Goal: Task Accomplishment & Management: Manage account settings

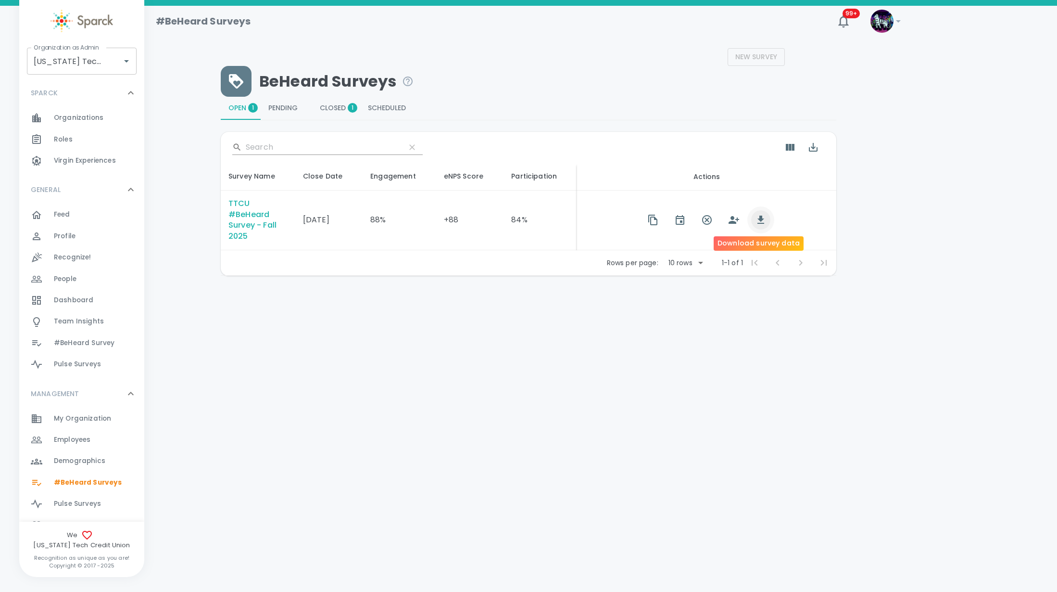
click at [755, 219] on icon "button" at bounding box center [761, 220] width 12 height 12
click at [235, 223] on div "TTCU #BeHeard Survey - Fall 2025" at bounding box center [257, 220] width 59 height 44
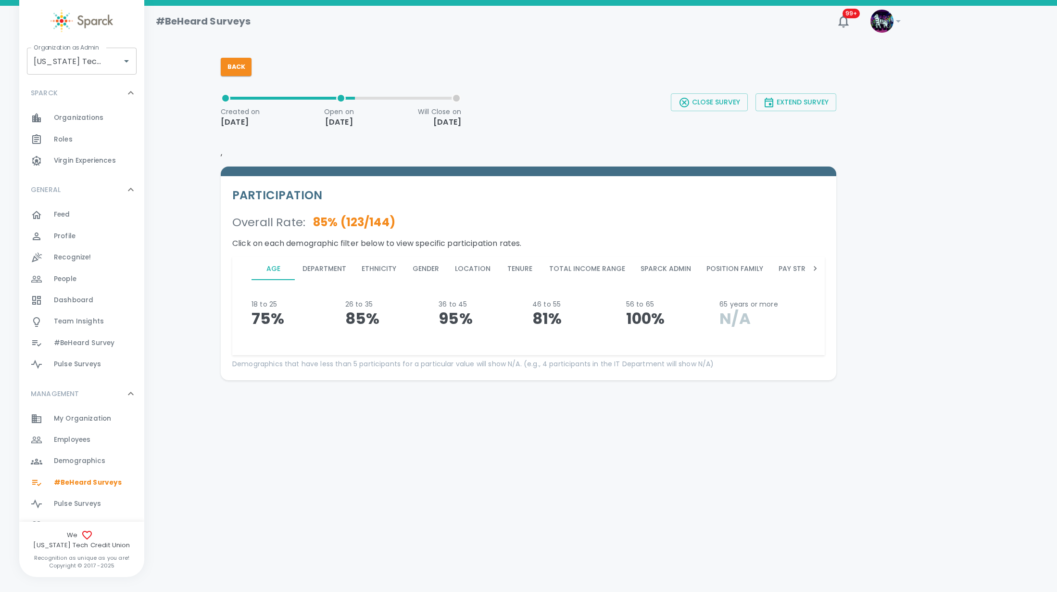
drag, startPoint x: 328, startPoint y: 463, endPoint x: 400, endPoint y: 366, distance: 120.9
click at [330, 430] on html "Skip Navigation #BeHeard Surveys 99+ ! Organization as Admin Texas Tech Credit …" at bounding box center [528, 215] width 1057 height 430
click at [812, 264] on icon at bounding box center [816, 269] width 10 height 10
click at [812, 265] on icon at bounding box center [816, 269] width 10 height 10
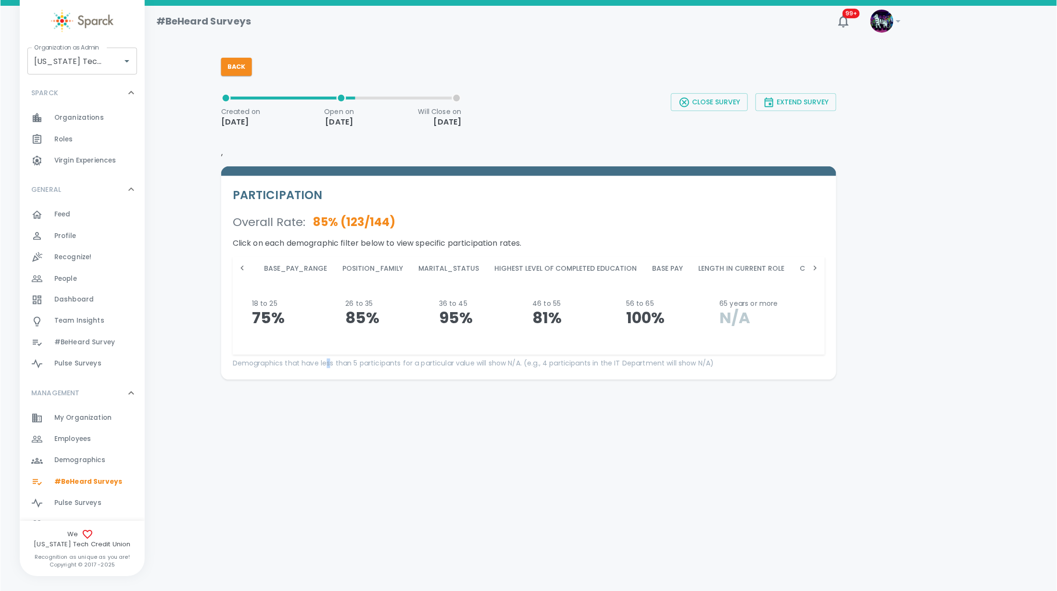
scroll to position [0, 1024]
click at [381, 266] on button "Marital_Status" at bounding box center [364, 268] width 76 height 23
click at [393, 392] on div "#BeHeard Surveys 99+ ! Organization as Admin Texas Tech Credit Union • 760 Orga…" at bounding box center [528, 218] width 1057 height 424
click at [71, 441] on span "Employees" at bounding box center [72, 440] width 37 height 10
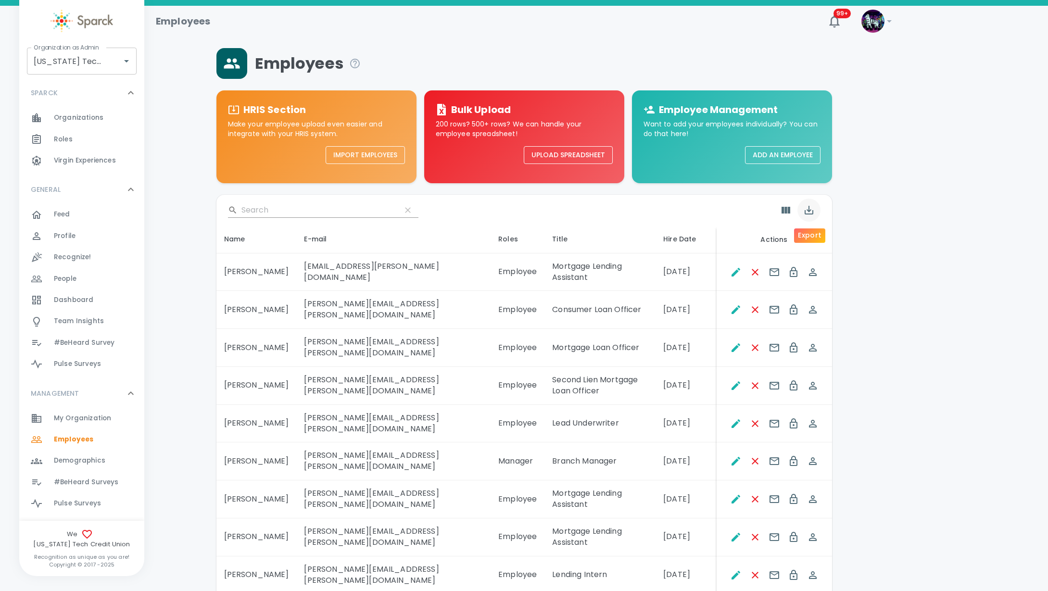
click at [807, 214] on icon "Export" at bounding box center [809, 210] width 9 height 9
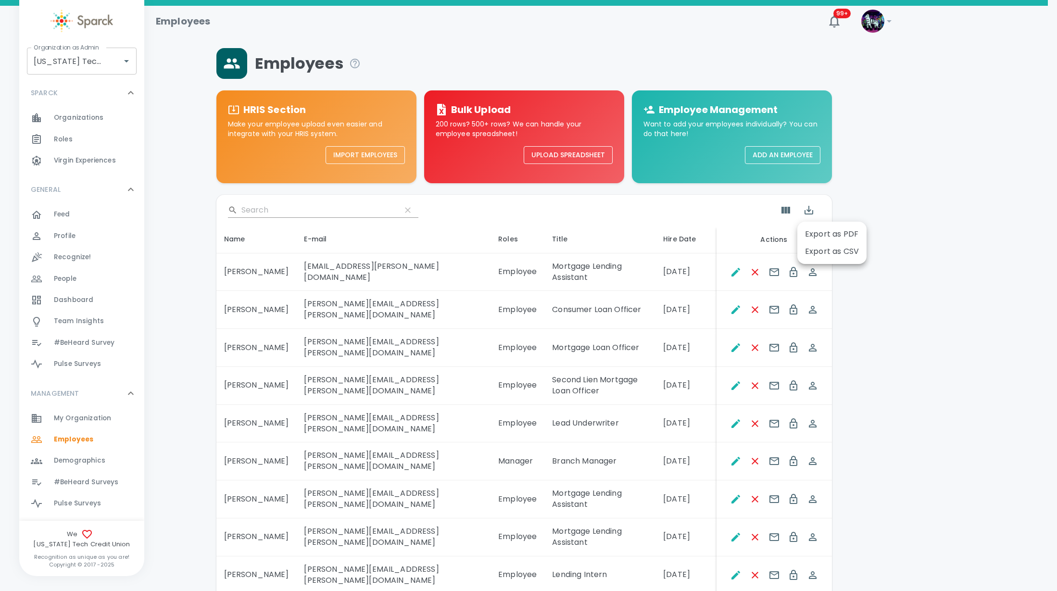
click at [817, 248] on li "Export as CSV" at bounding box center [832, 251] width 69 height 17
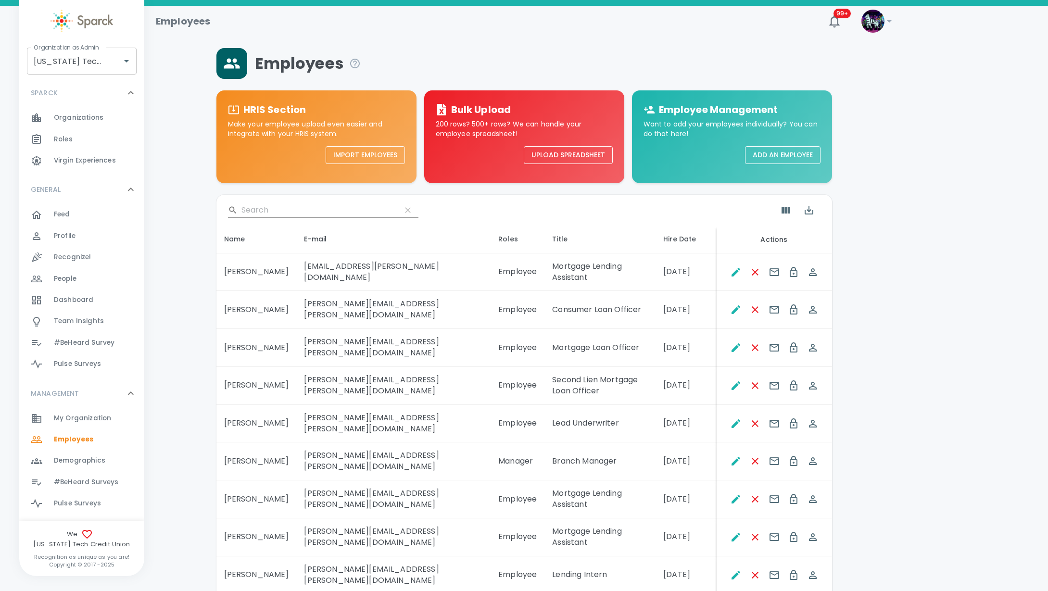
click at [320, 211] on input "Search" at bounding box center [317, 210] width 152 height 15
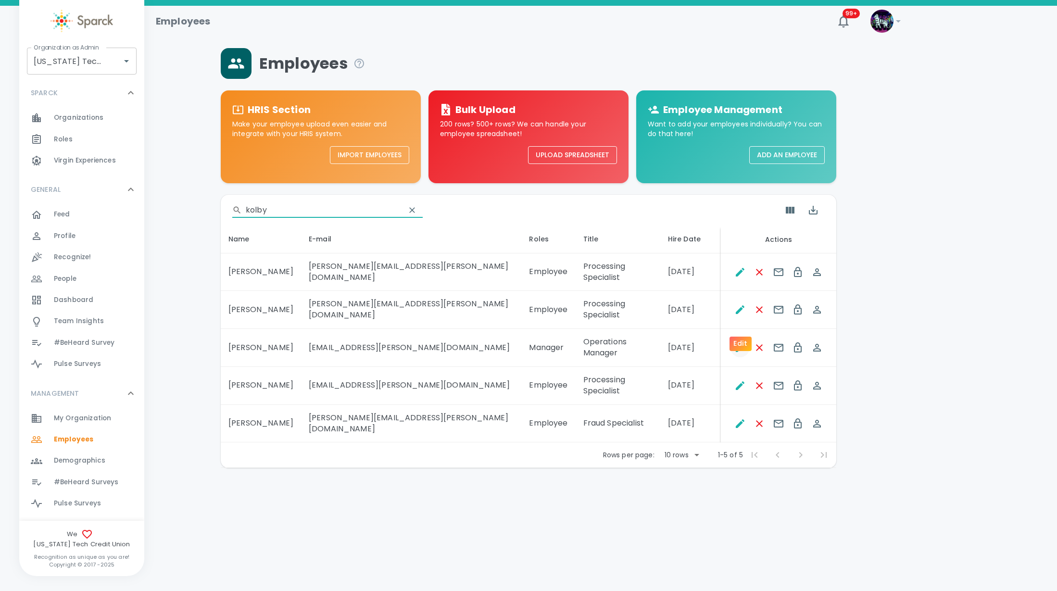
type input "kolby"
click at [741, 342] on icon "Edit" at bounding box center [741, 348] width 12 height 12
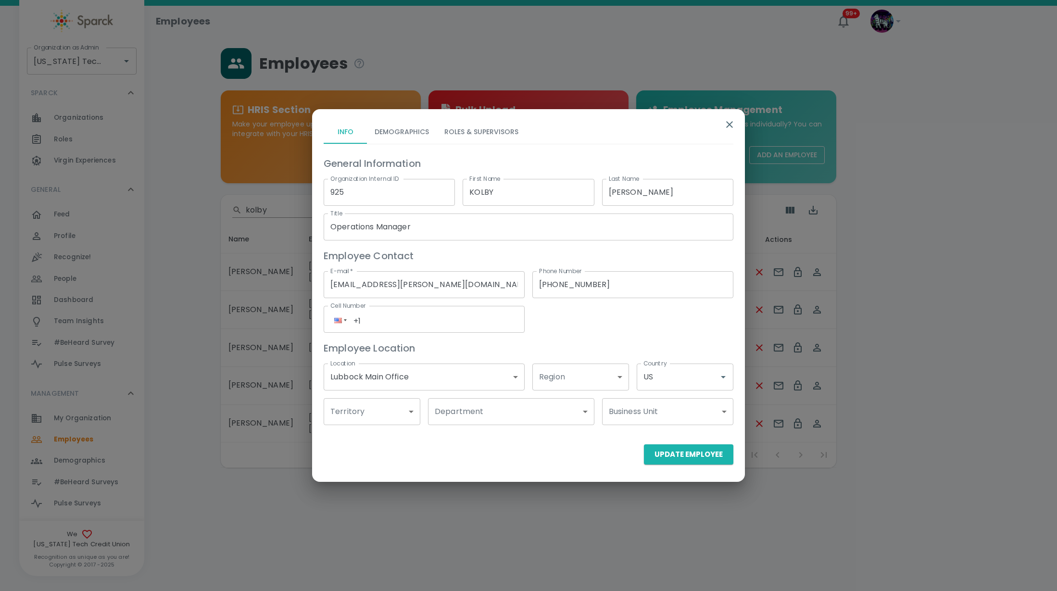
click at [391, 126] on button "Demographics" at bounding box center [402, 132] width 70 height 23
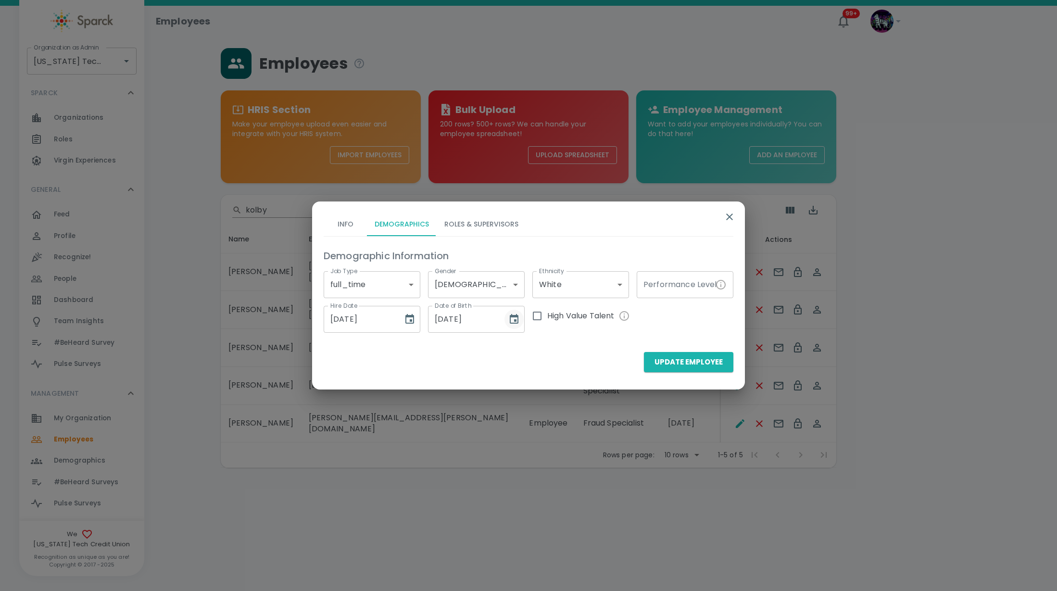
click at [517, 314] on icon "Choose date, selected date is Mar 11, 2011" at bounding box center [514, 319] width 9 height 10
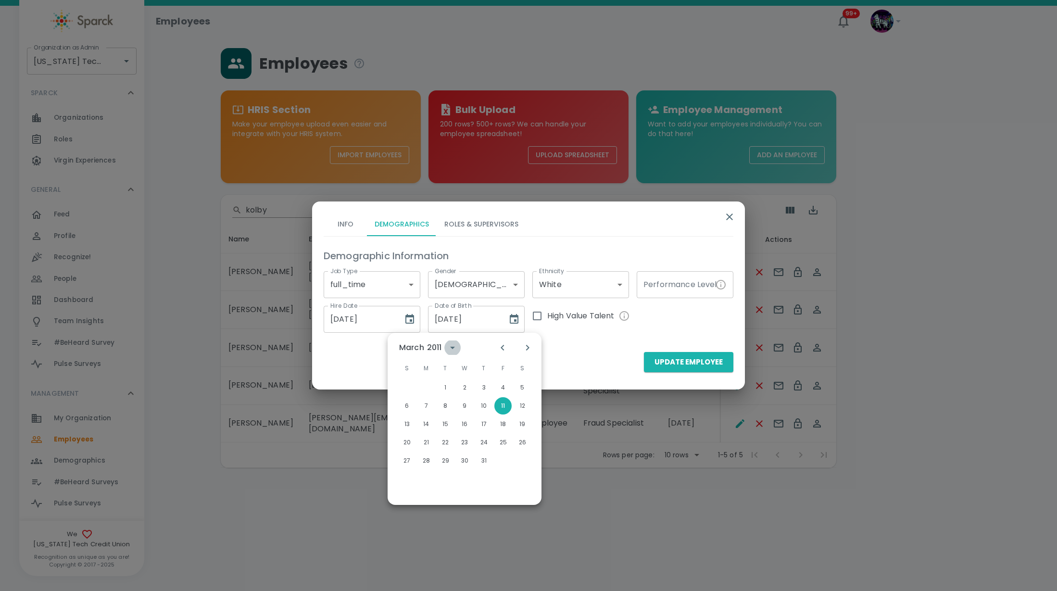
click at [457, 350] on icon "calendar view is open, switch to year view" at bounding box center [453, 348] width 12 height 12
click at [513, 367] on button "1991" at bounding box center [521, 366] width 35 height 17
type input "03/11/1991"
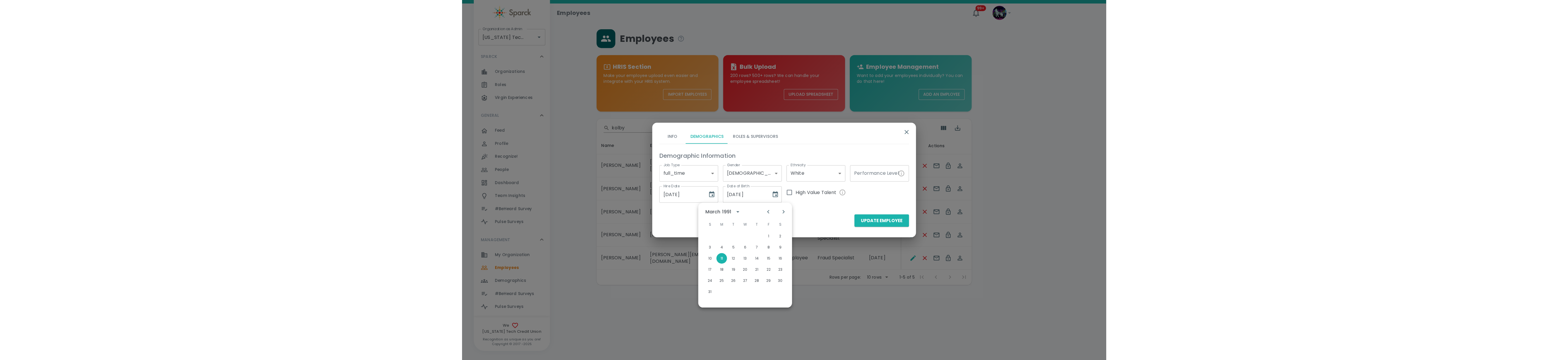
scroll to position [0, 0]
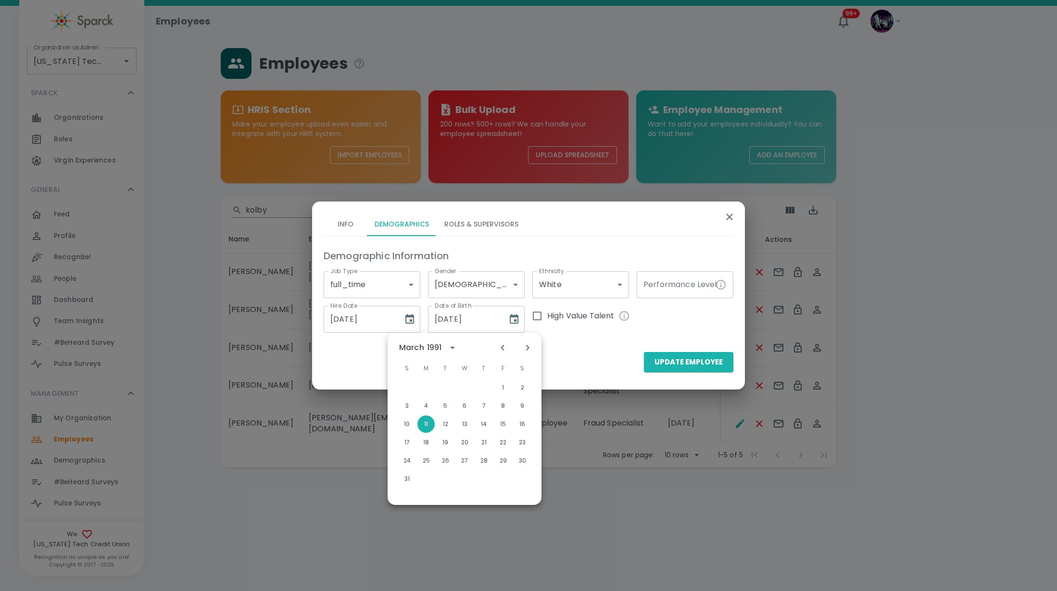
click at [562, 356] on div "Update Employee" at bounding box center [529, 362] width 410 height 20
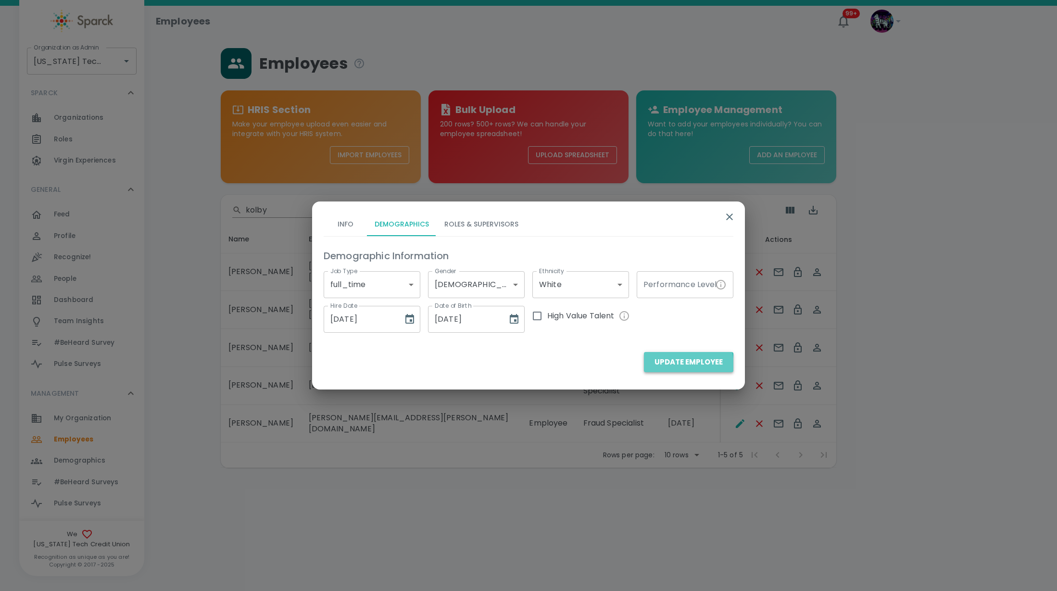
click at [666, 367] on button "Update Employee" at bounding box center [688, 362] width 89 height 20
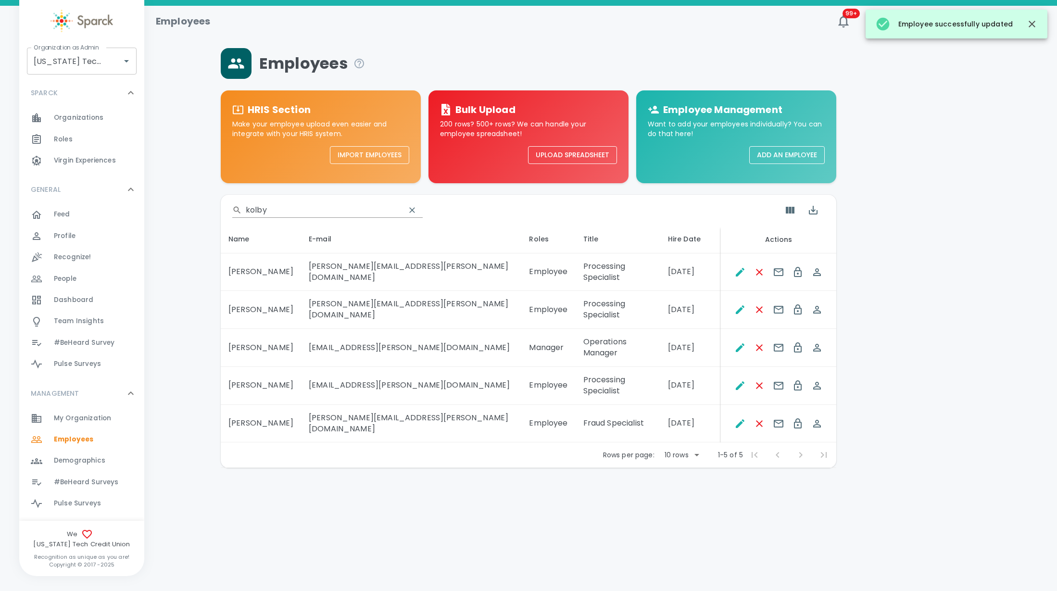
click at [484, 443] on div "Rows per page: 10 rows 10 1-5 of 5 1-5 of 5" at bounding box center [529, 455] width 616 height 25
click at [740, 343] on icon "Edit" at bounding box center [740, 347] width 9 height 9
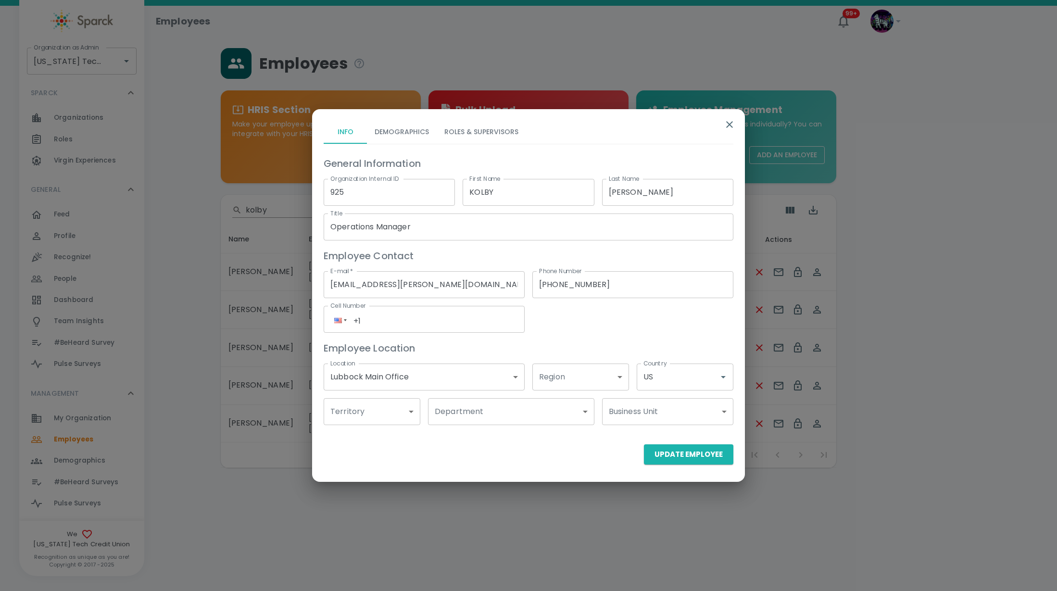
click at [399, 124] on button "Demographics" at bounding box center [402, 132] width 70 height 23
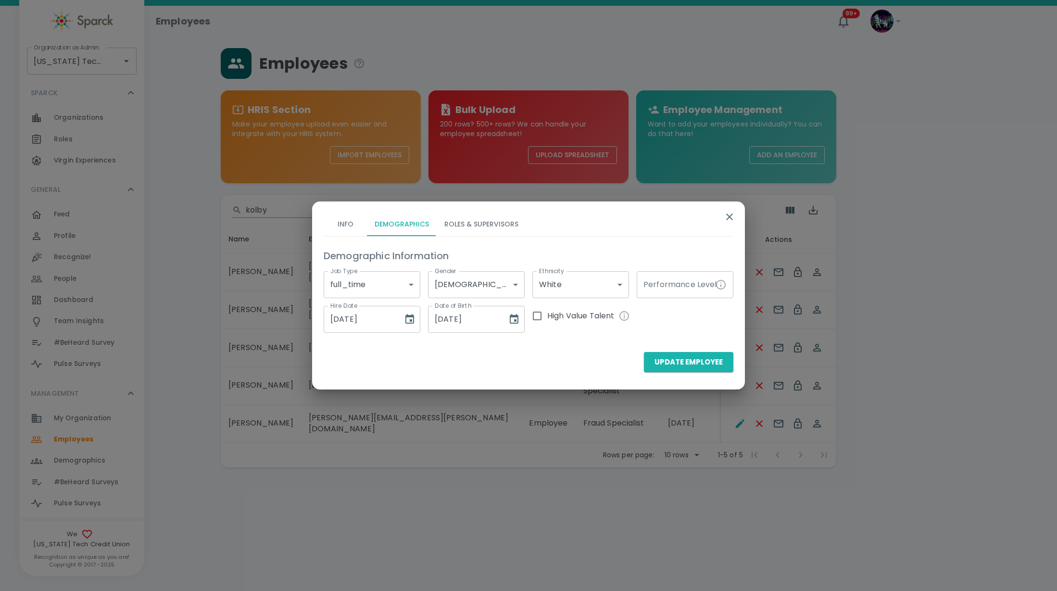
click at [349, 225] on button "Info" at bounding box center [345, 224] width 43 height 23
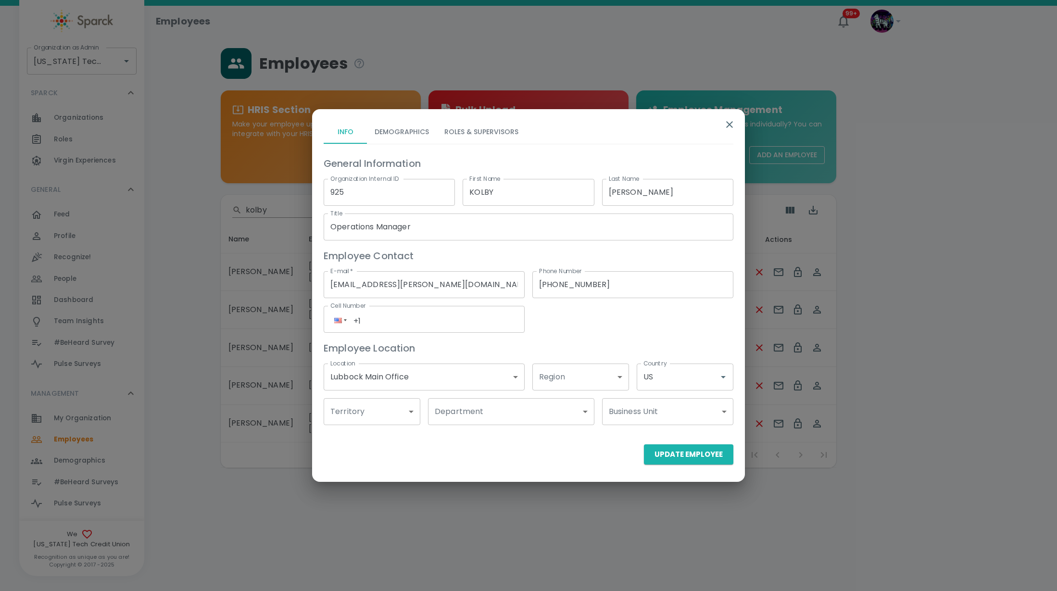
click at [528, 421] on body "Skip Navigation Employees 99+ ! Organization as Admin Texas Tech Credit Union •…" at bounding box center [528, 259] width 1057 height 518
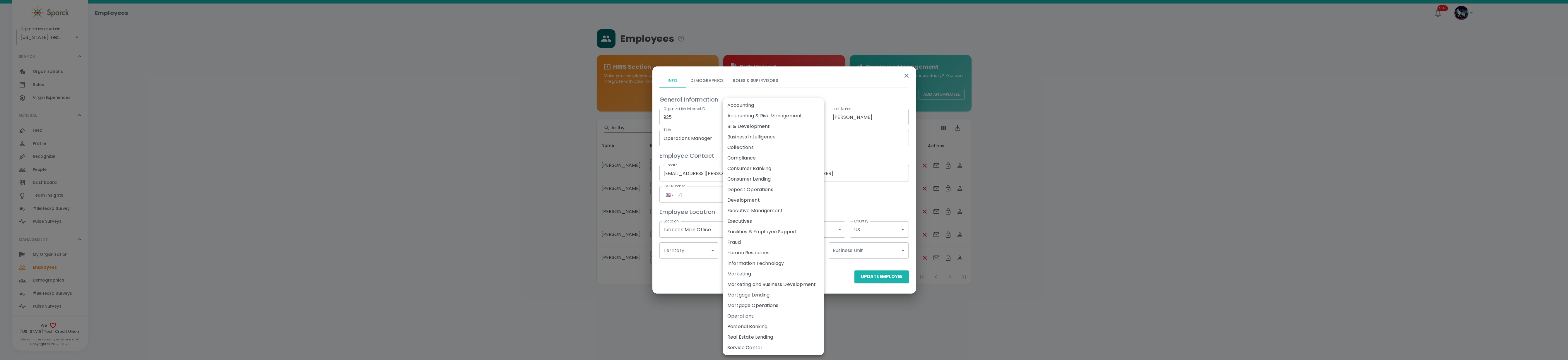
click at [561, 209] on div at bounding box center [784, 180] width 1568 height 360
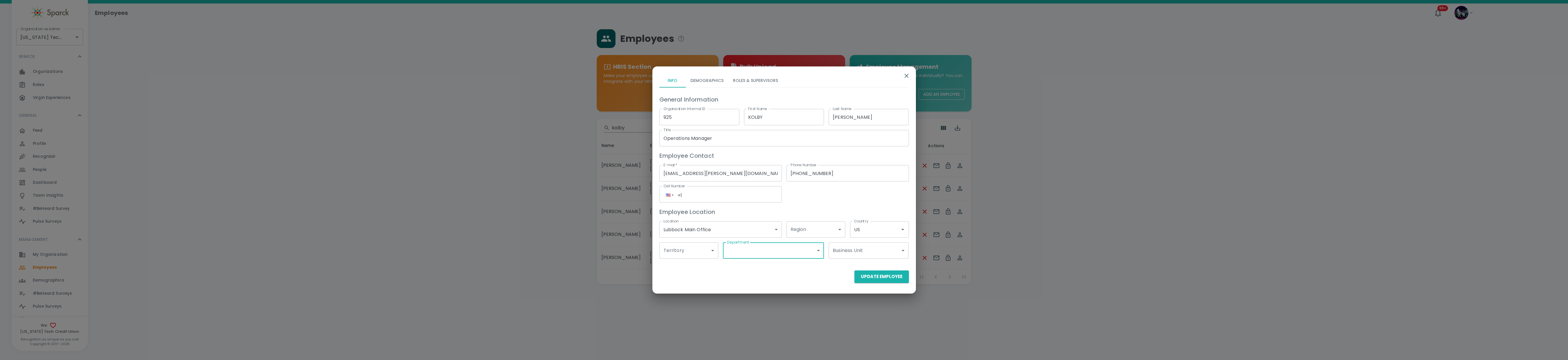
click at [643, 80] on button "Roles & Supervisors" at bounding box center [755, 80] width 54 height 14
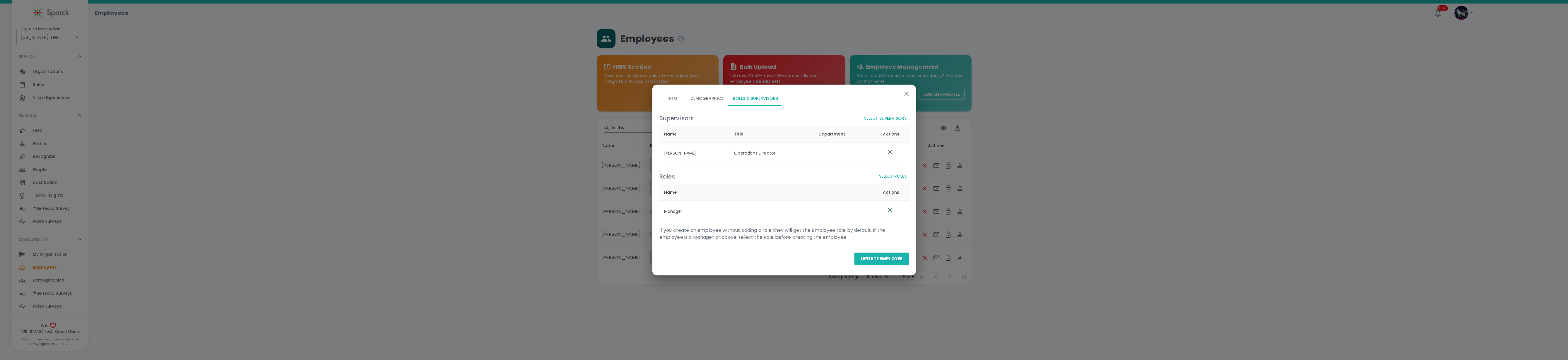
click at [643, 80] on div "Info Demographics Roles & Supervisors Supervisors Select Supervisors Name Title…" at bounding box center [784, 180] width 1568 height 360
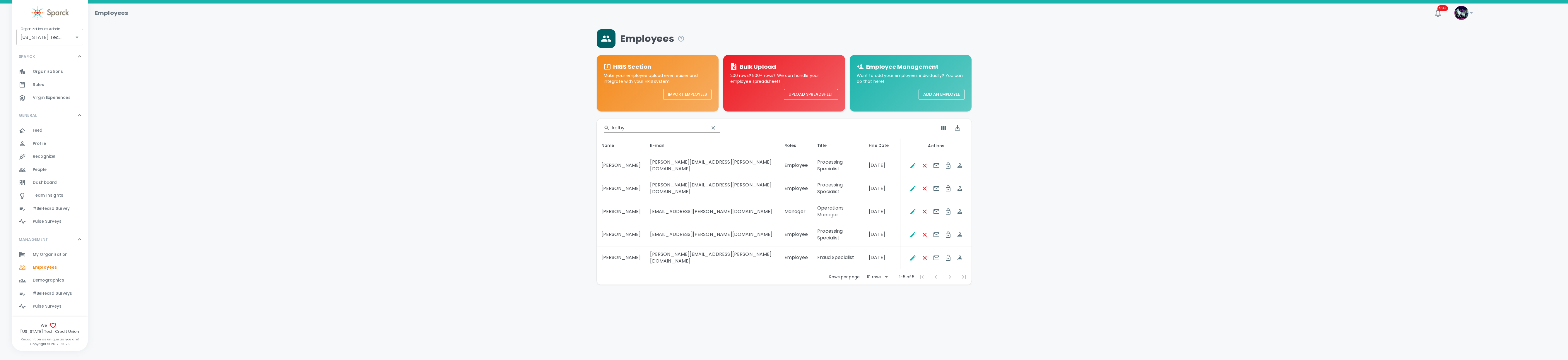
click at [643, 126] on input "kolby" at bounding box center [658, 128] width 93 height 9
click at [643, 185] on icon "Edit" at bounding box center [913, 189] width 7 height 7
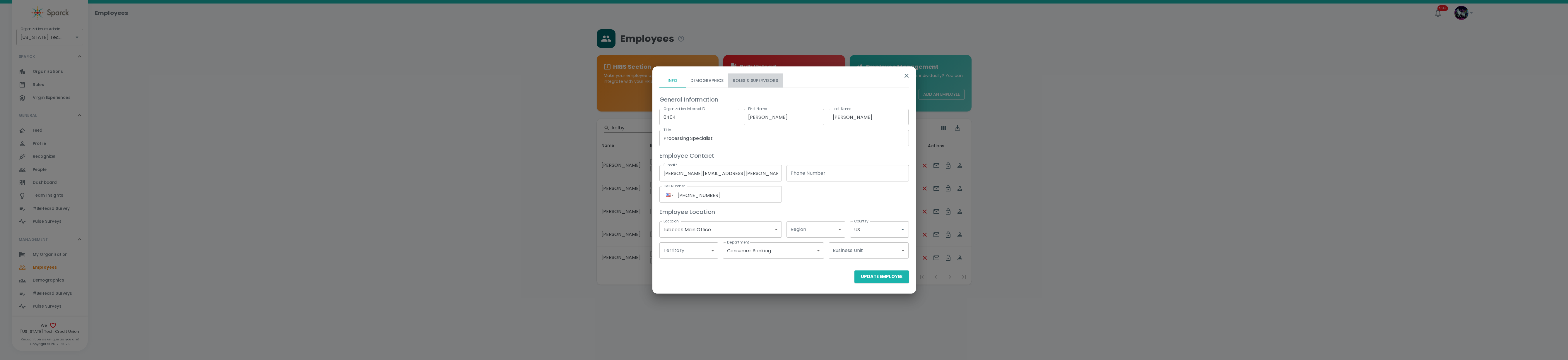
click at [643, 83] on button "Roles & Supervisors" at bounding box center [755, 80] width 54 height 14
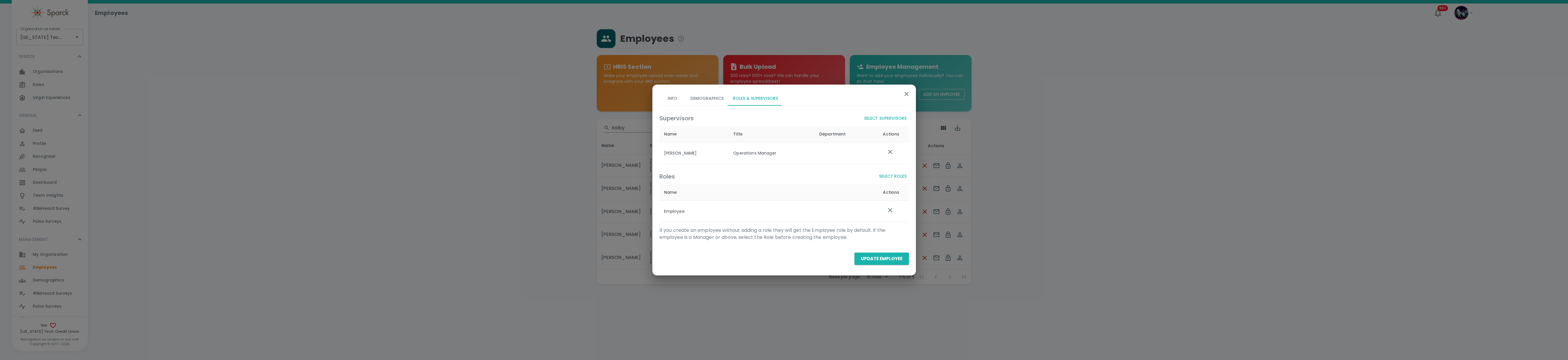
click at [643, 93] on icon "button" at bounding box center [907, 94] width 7 height 7
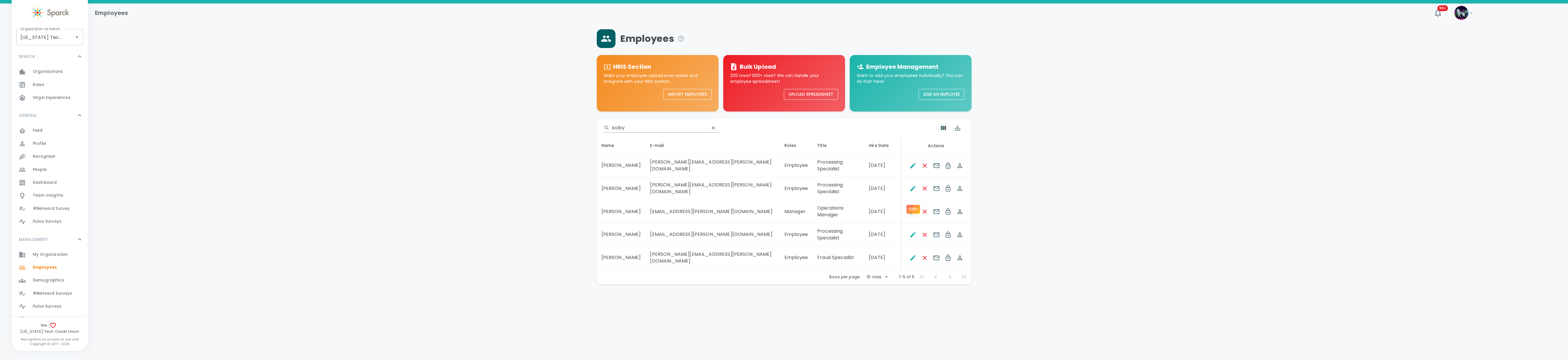
click at [643, 208] on icon "Edit" at bounding box center [913, 212] width 7 height 7
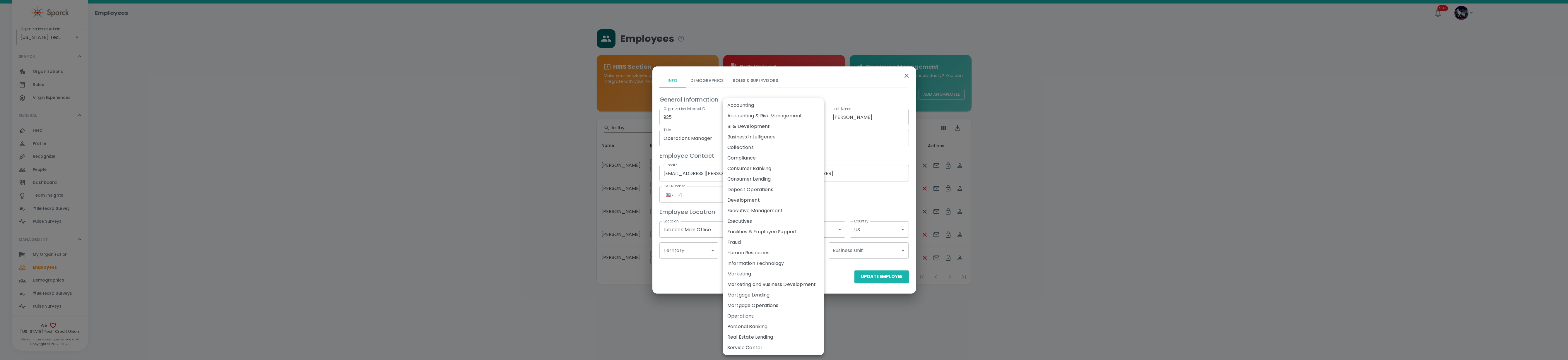
click at [643, 251] on body "Skip Navigation Employees 99+ ! Organization as Admin Texas Tech Credit Union •…" at bounding box center [784, 158] width 1568 height 315
drag, startPoint x: 212, startPoint y: 67, endPoint x: 221, endPoint y: 32, distance: 36.1
click at [212, 65] on div at bounding box center [784, 180] width 1568 height 360
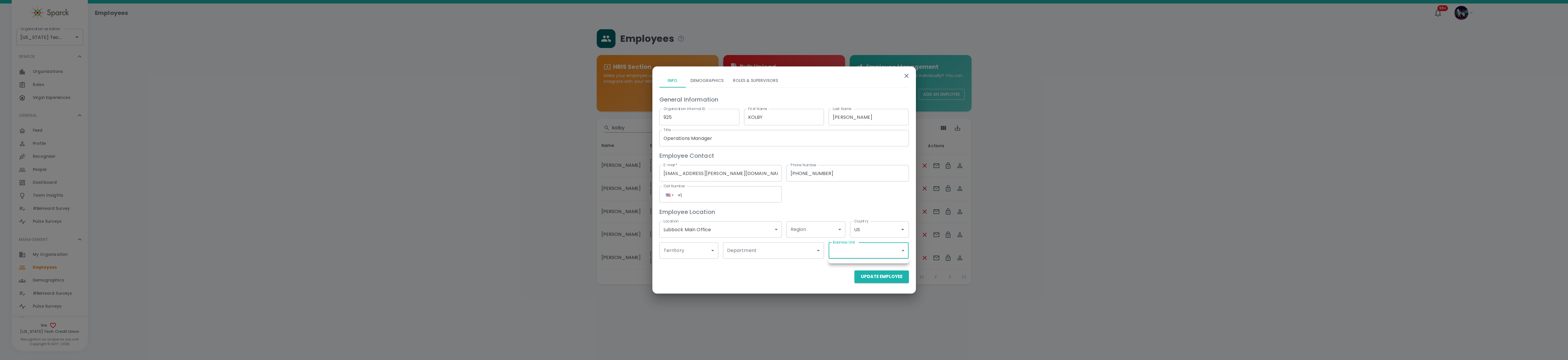
click at [643, 249] on body "Skip Navigation Employees 99+ ! Organization as Admin Texas Tech Credit Union •…" at bounding box center [784, 158] width 1568 height 315
click at [643, 251] on div at bounding box center [784, 180] width 1568 height 360
click at [643, 252] on body "Skip Navigation Employees 99+ ! Organization as Admin Texas Tech Credit Union •…" at bounding box center [784, 158] width 1568 height 315
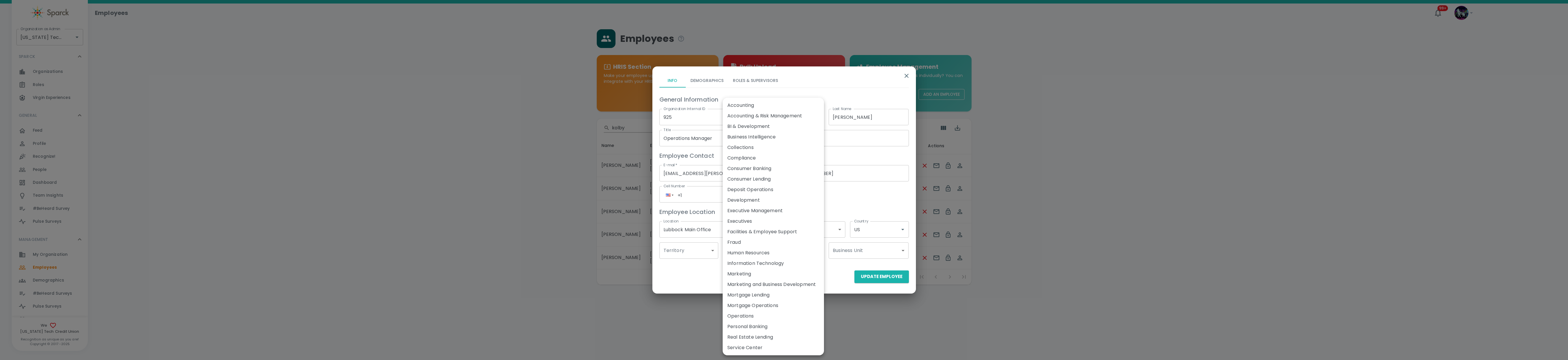
click at [548, 229] on div at bounding box center [784, 180] width 1568 height 360
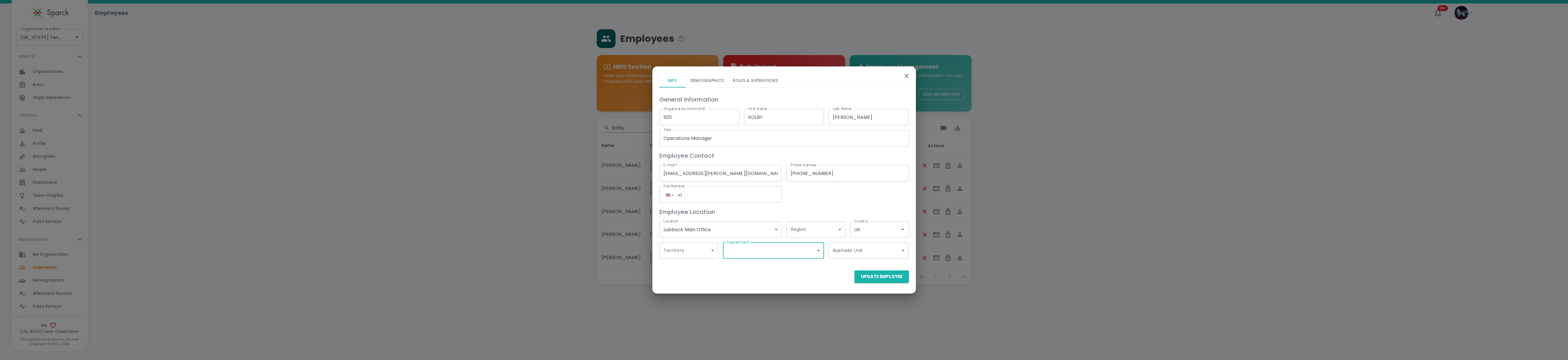
click at [643, 255] on body "Skip Navigation Employees 99+ ! Organization as Admin Texas Tech Credit Union •…" at bounding box center [784, 158] width 1568 height 315
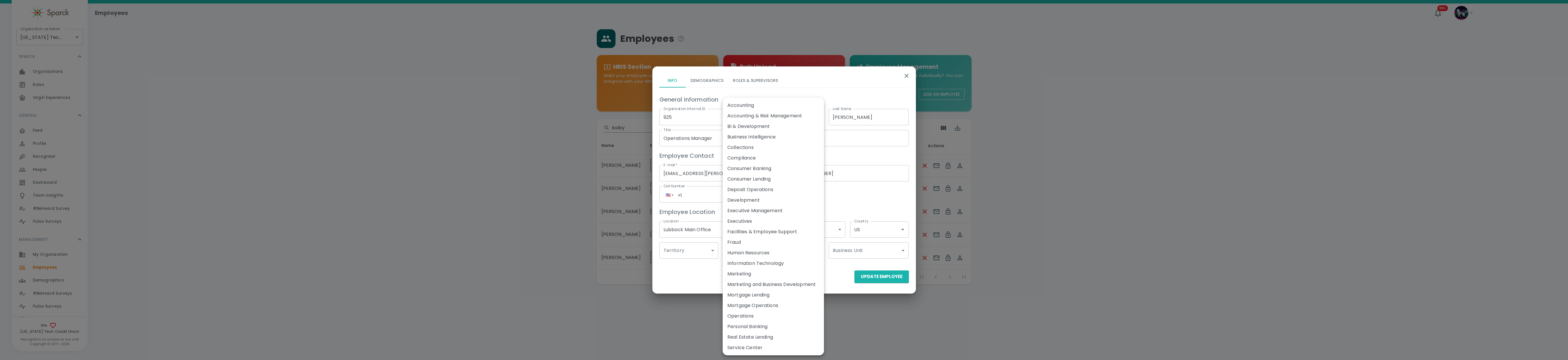
click at [643, 317] on li "Operations" at bounding box center [773, 316] width 101 height 10
type input "177613"
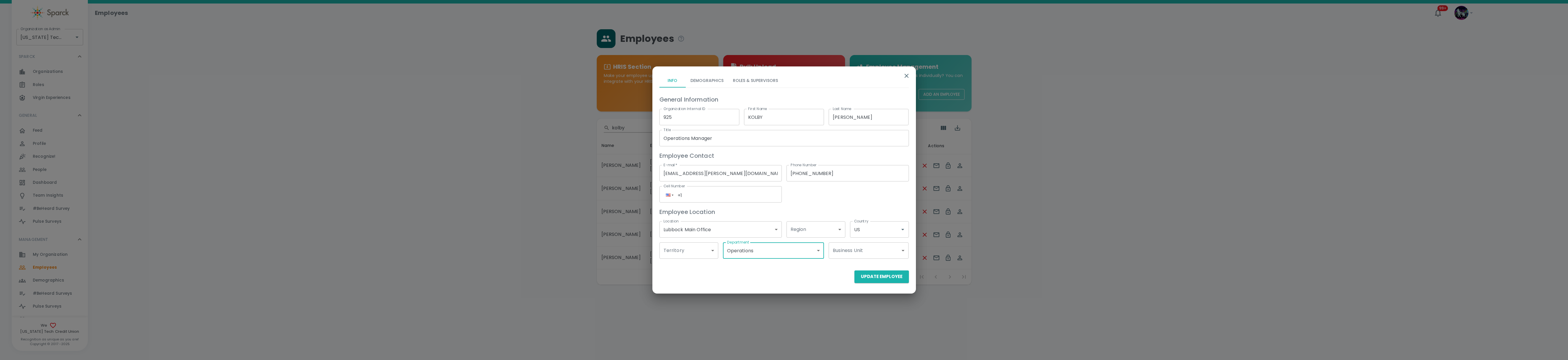
click at [643, 288] on div "Info Demographics Roles & Supervisors General Information Organization Internal…" at bounding box center [784, 177] width 264 height 222
click at [643, 85] on button "Demographics" at bounding box center [707, 80] width 43 height 14
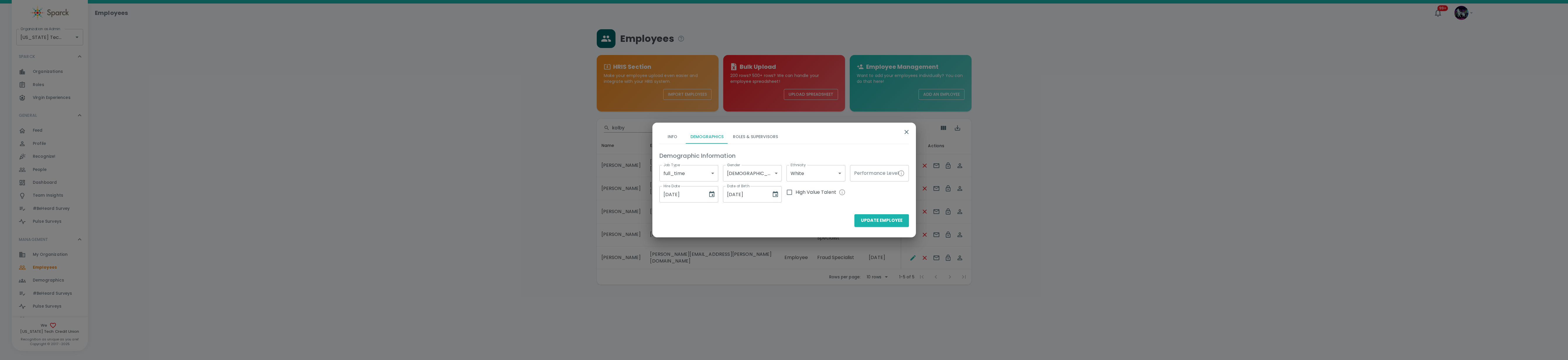
click at [643, 171] on input "Performance Level" at bounding box center [872, 173] width 46 height 16
click at [643, 135] on button "Roles & Supervisors" at bounding box center [755, 136] width 54 height 14
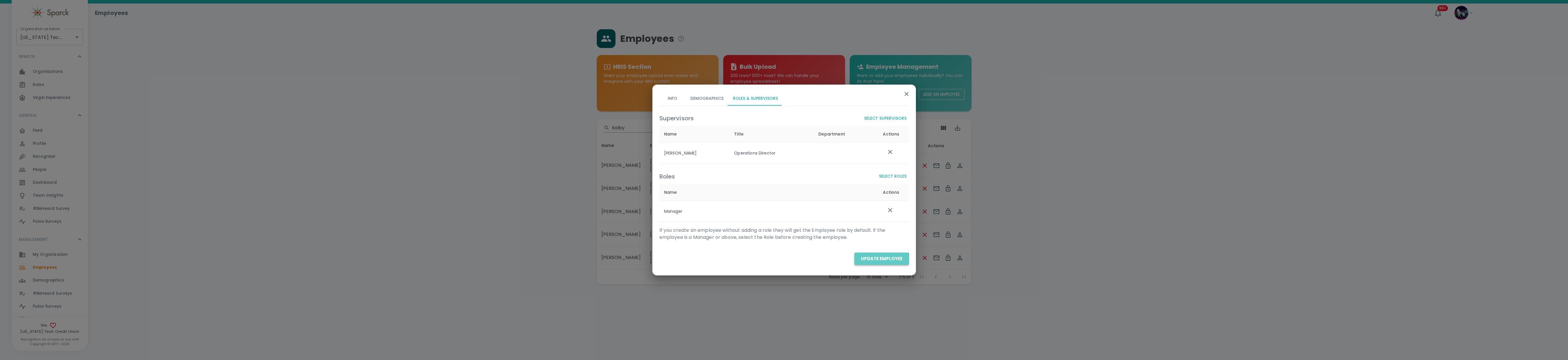
click at [643, 260] on button "Update Employee" at bounding box center [881, 258] width 54 height 12
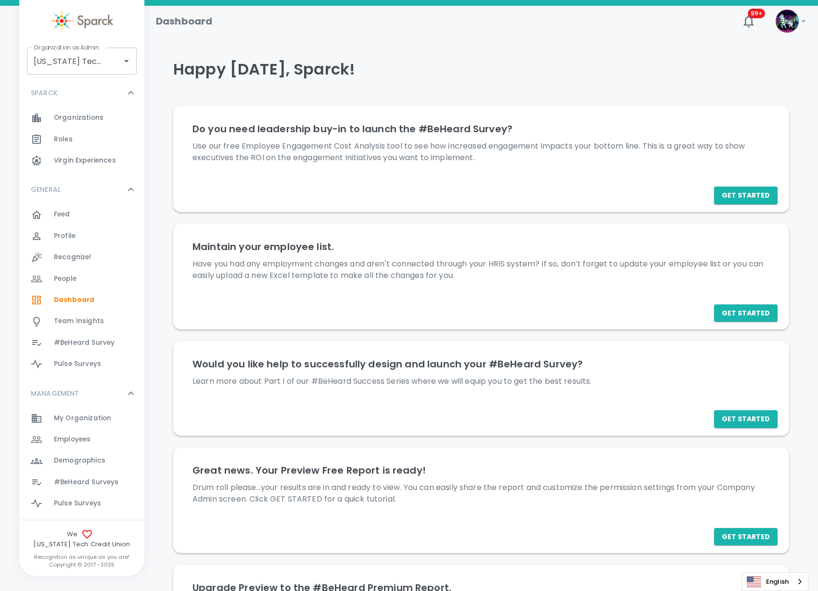
click at [101, 484] on span "#BeHeard Surveys" at bounding box center [86, 483] width 64 height 10
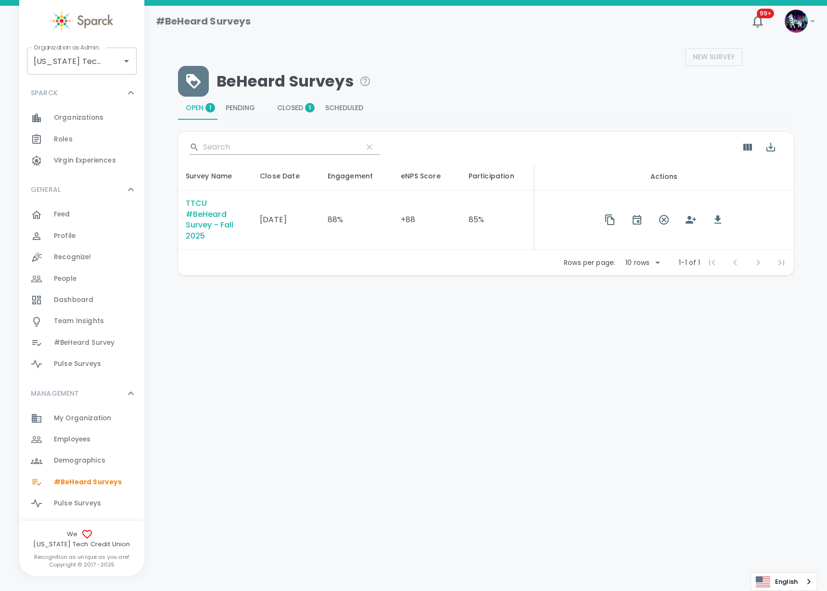
click at [217, 226] on div "TTCU #BeHeard Survey - Fall 2025" at bounding box center [215, 220] width 59 height 44
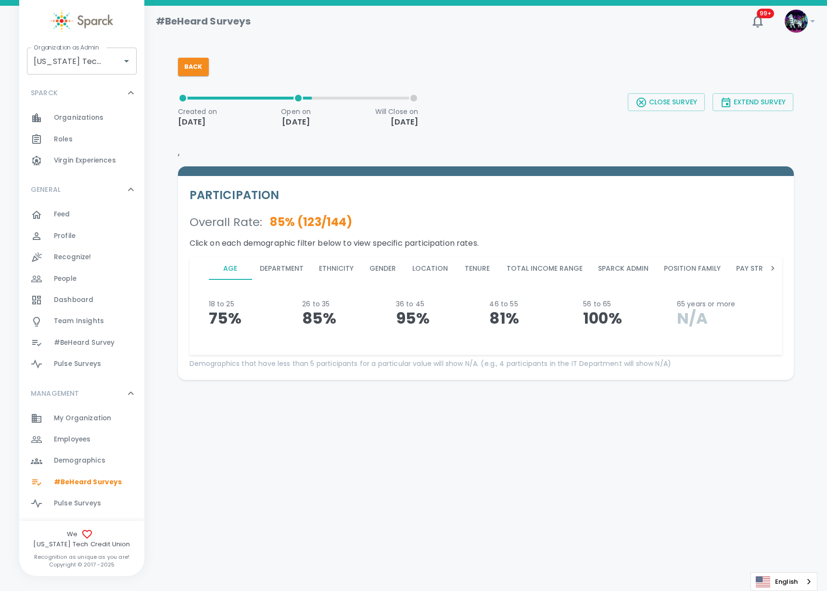
click at [336, 268] on button "Ethnicity" at bounding box center [336, 268] width 50 height 23
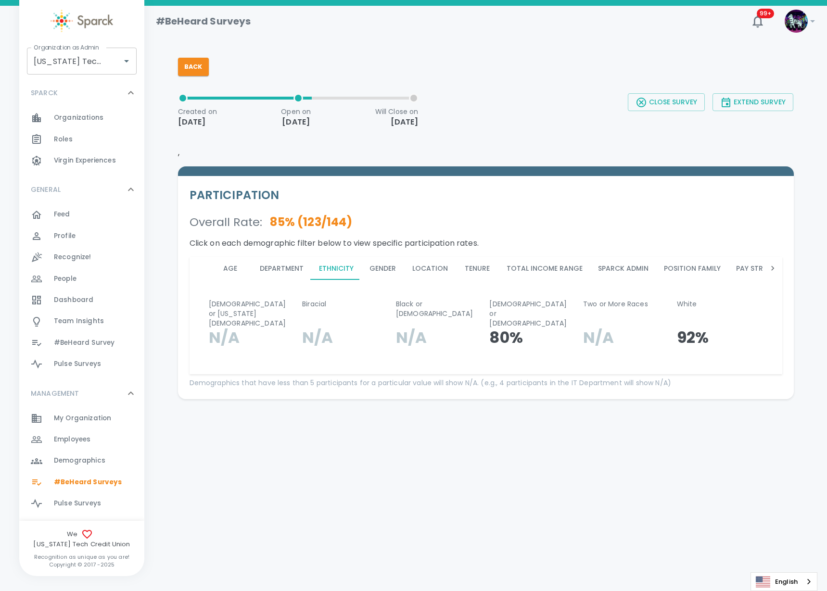
click at [405, 264] on button "Location" at bounding box center [430, 268] width 51 height 23
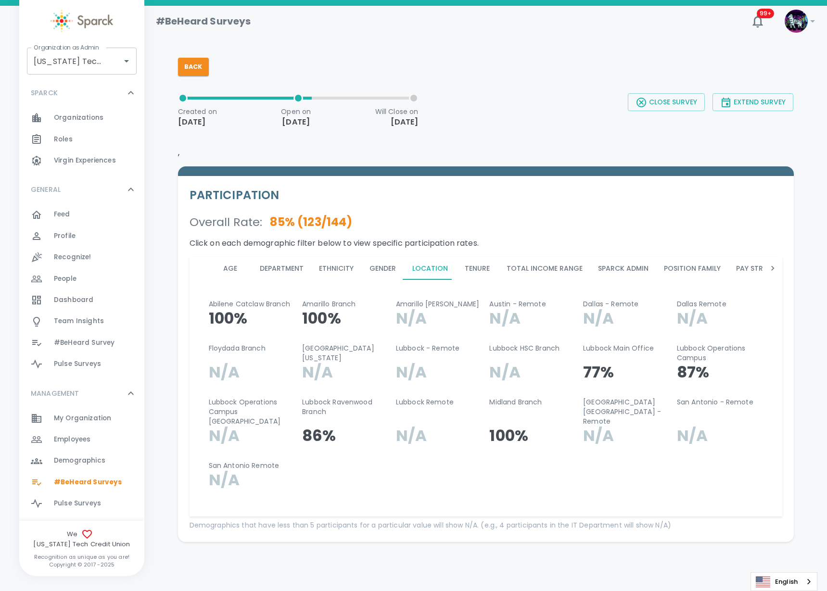
click at [385, 271] on button "Gender" at bounding box center [382, 268] width 43 height 23
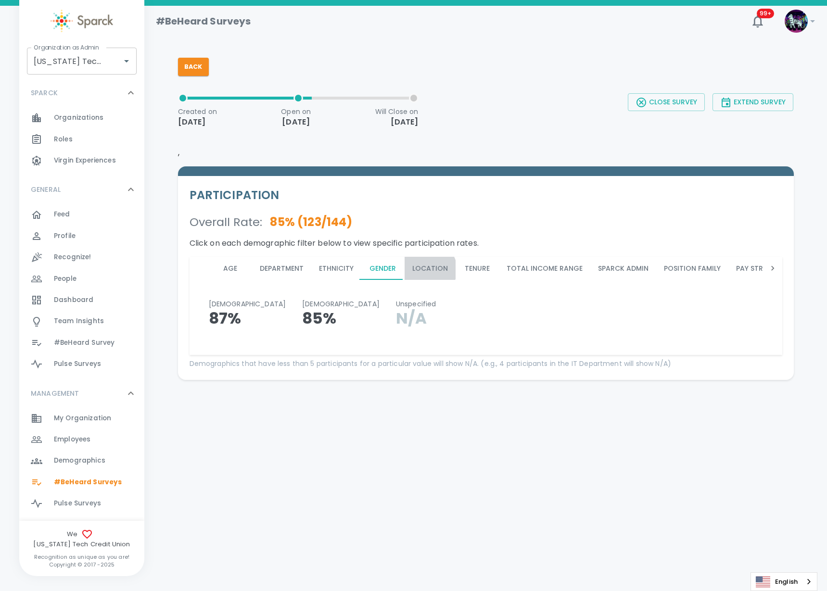
click at [426, 269] on button "Location" at bounding box center [430, 268] width 51 height 23
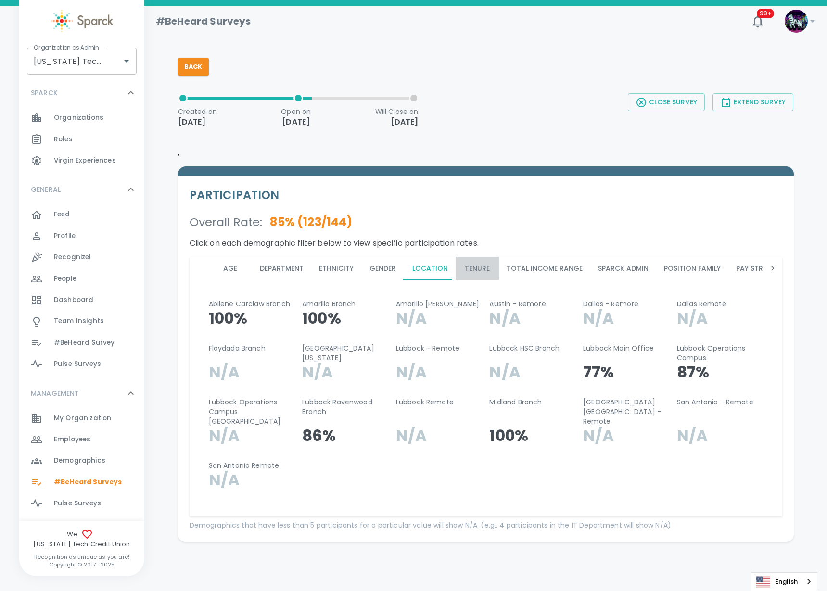
click at [494, 267] on button "Tenure" at bounding box center [477, 268] width 43 height 23
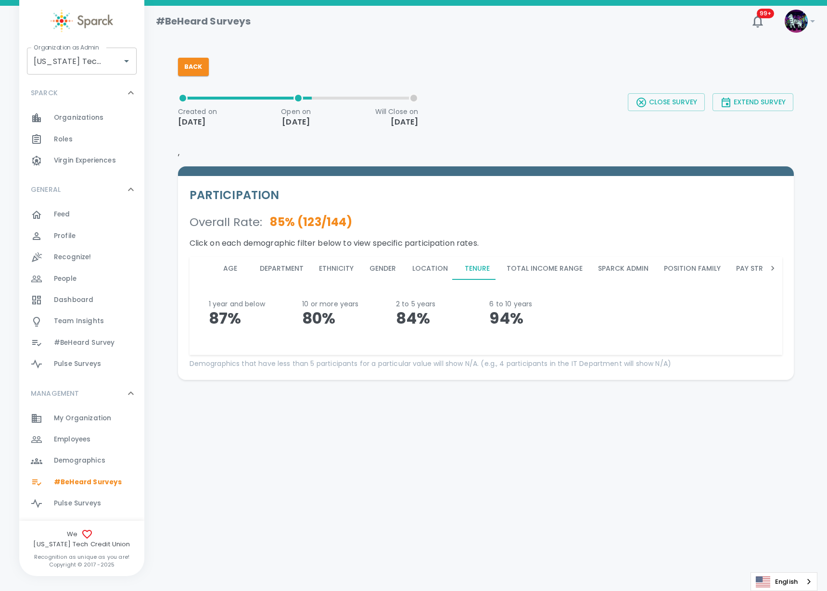
click at [519, 266] on button "Total Income Range" at bounding box center [544, 268] width 91 height 23
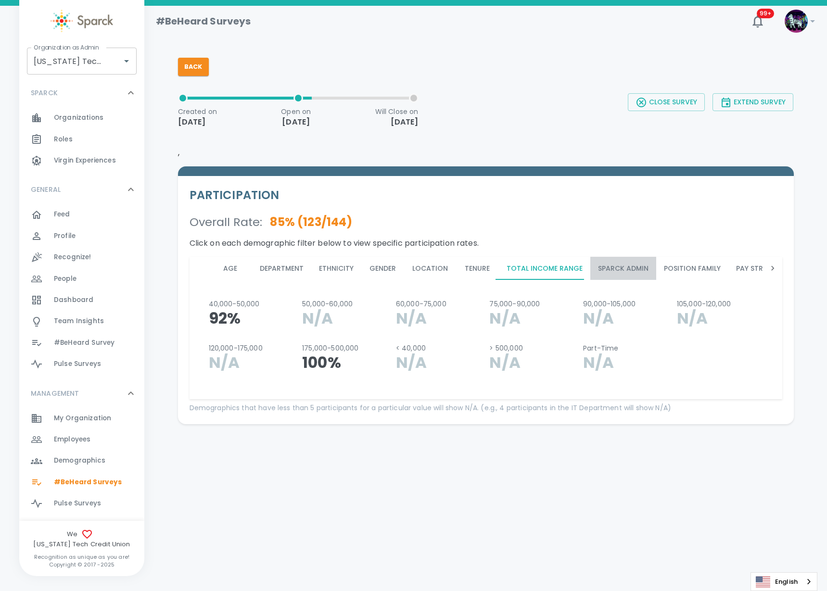
click at [598, 265] on button "Sparck Admin" at bounding box center [623, 268] width 66 height 23
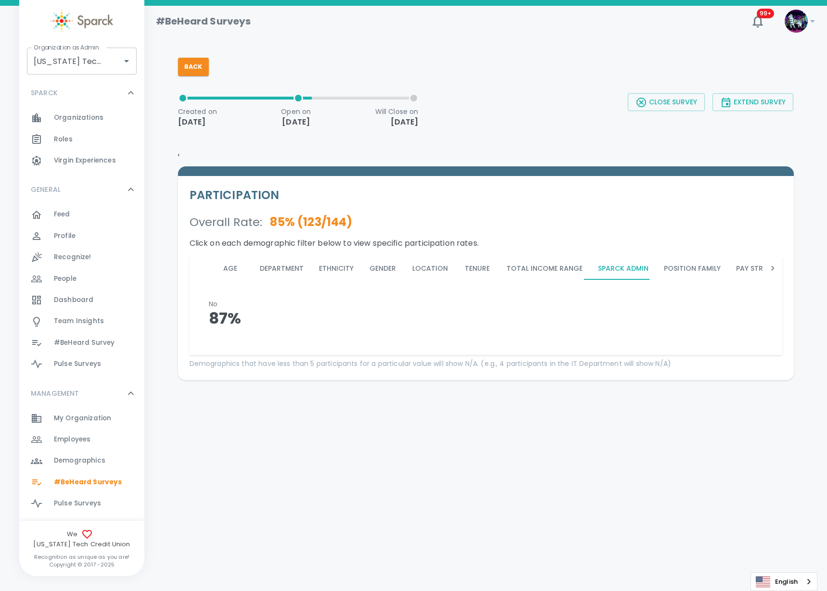
click at [691, 271] on button "Position Family" at bounding box center [692, 268] width 72 height 23
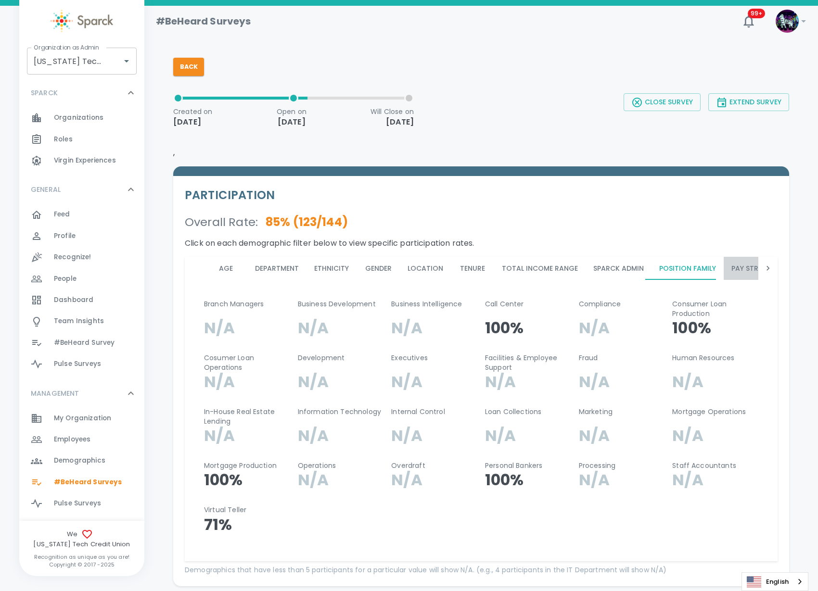
click at [738, 270] on button "Pay Structure" at bounding box center [757, 268] width 69 height 23
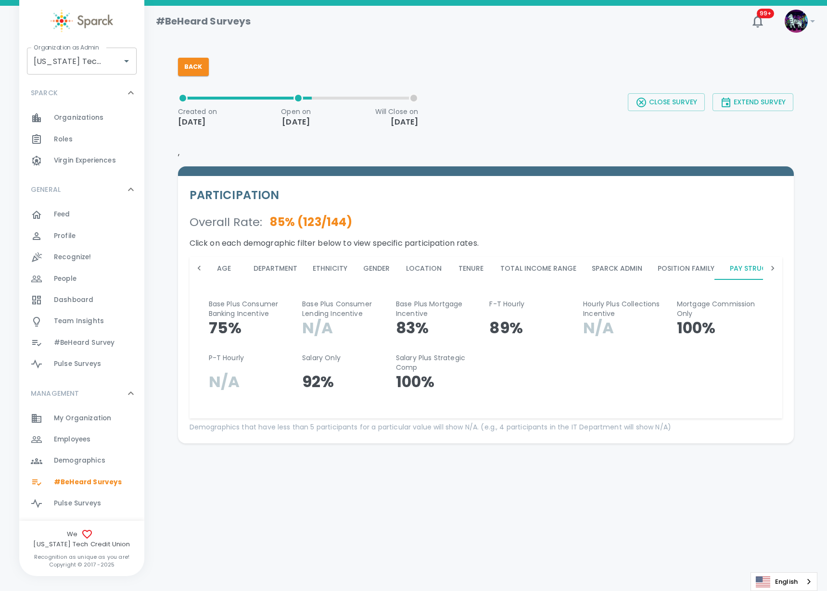
scroll to position [0, 26]
click at [775, 268] on icon at bounding box center [773, 269] width 10 height 10
click at [480, 271] on button "Pay_Structure" at bounding box center [478, 268] width 73 height 23
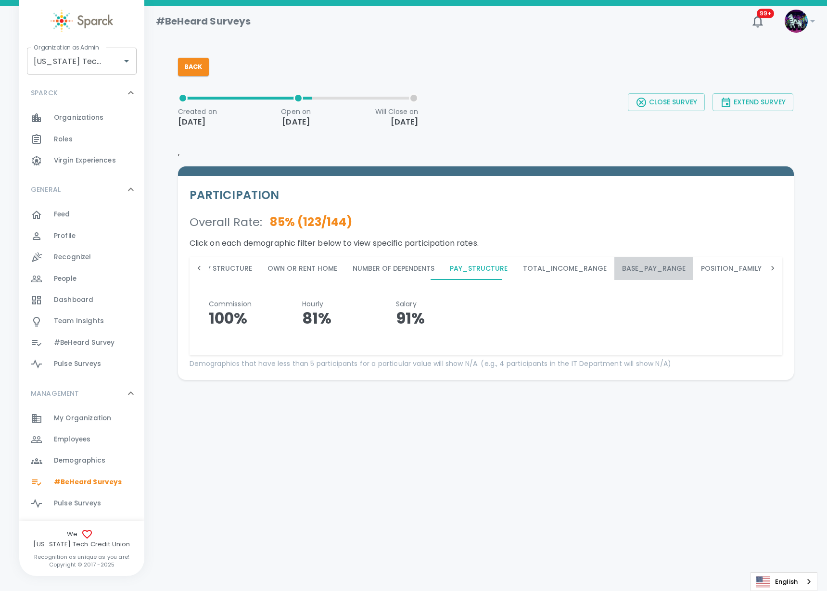
click at [629, 271] on button "Base_Pay_Range" at bounding box center [653, 268] width 79 height 23
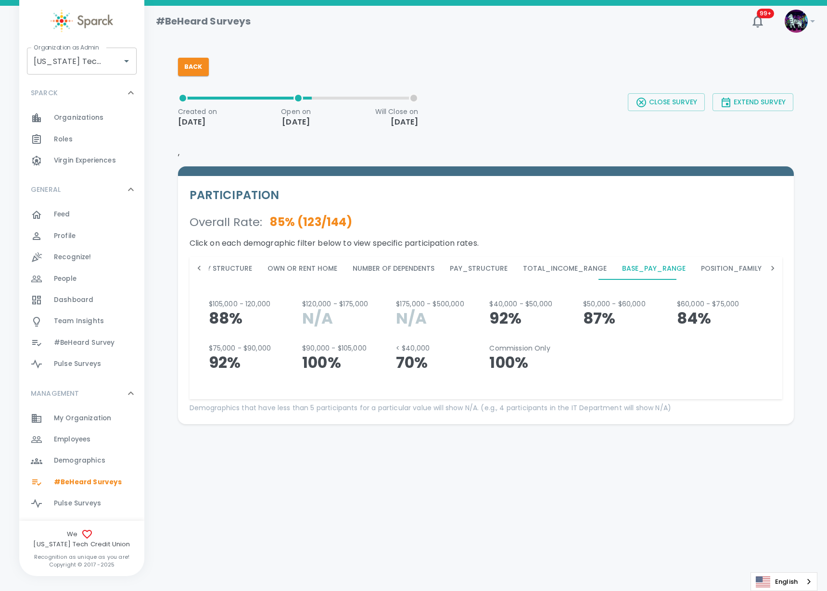
click at [693, 267] on button "Position_Family" at bounding box center [731, 268] width 76 height 23
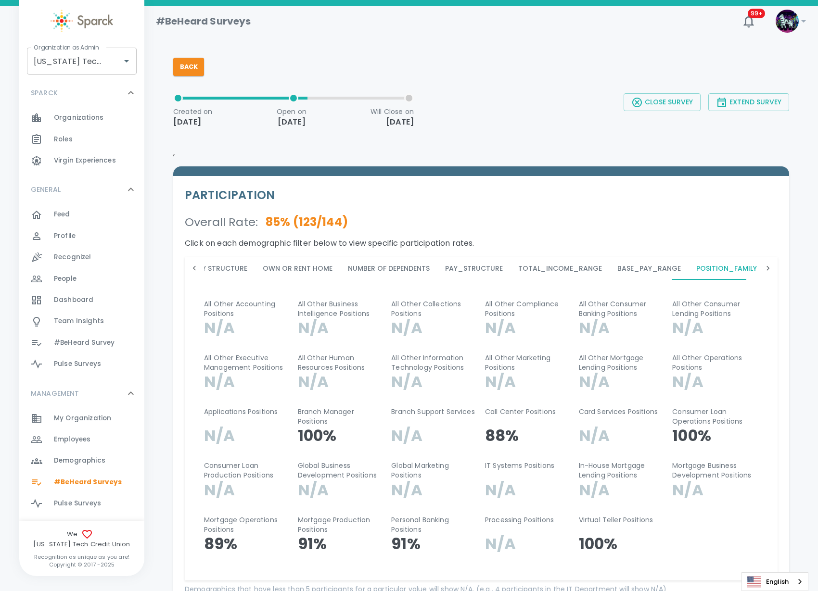
click at [764, 267] on button "Marital_Status" at bounding box center [802, 268] width 76 height 23
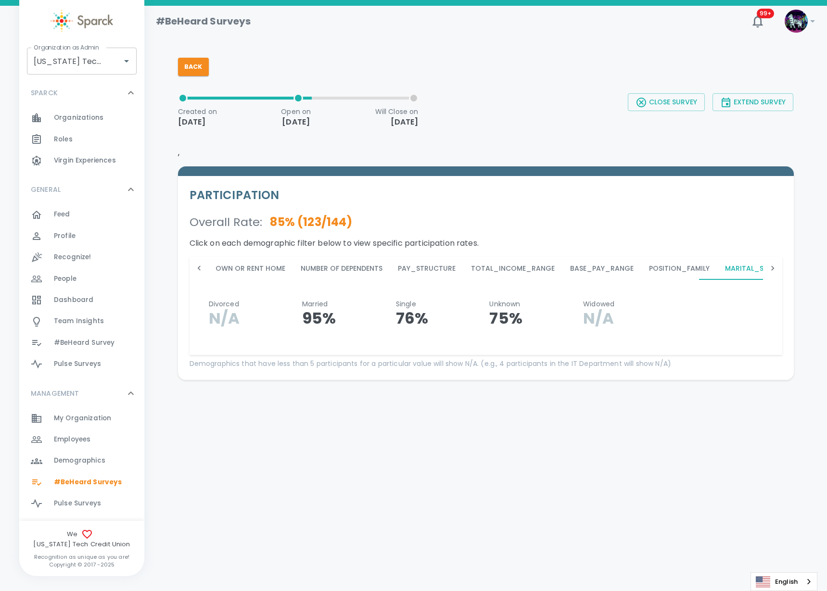
scroll to position [0, 600]
click at [199, 268] on icon at bounding box center [199, 269] width 10 height 10
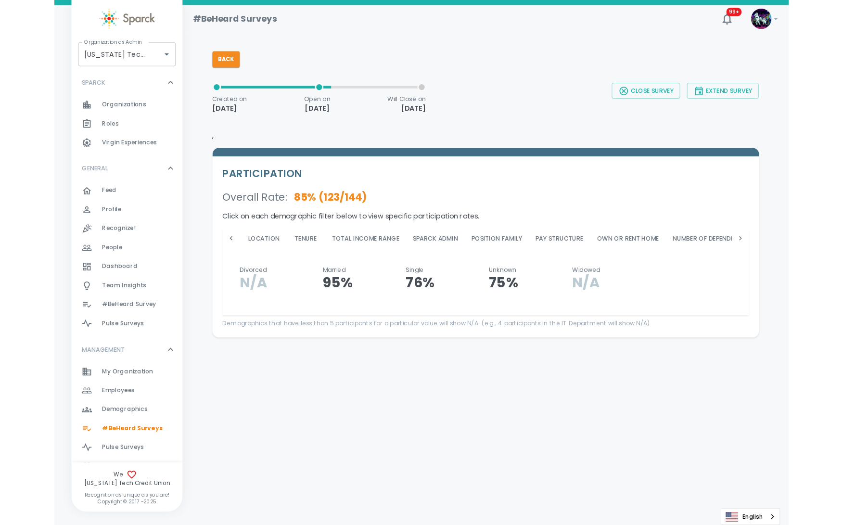
scroll to position [0, 0]
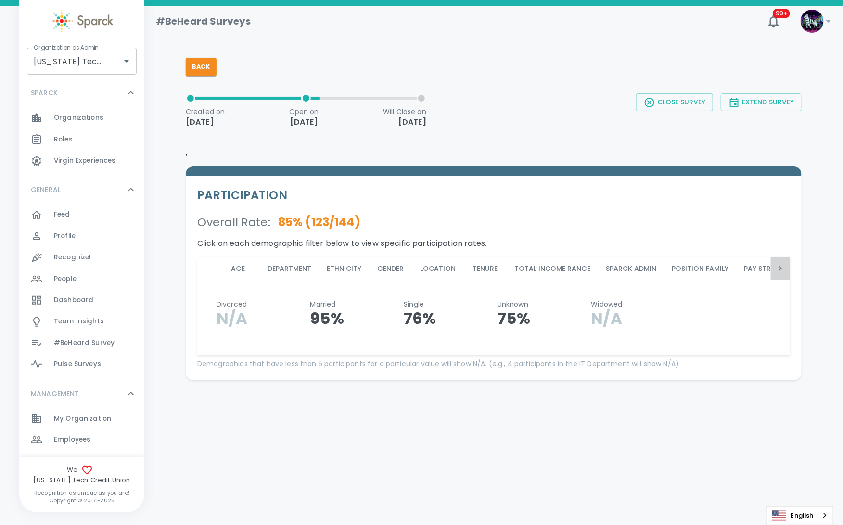
click at [779, 268] on icon at bounding box center [780, 269] width 10 height 10
click at [780, 269] on icon at bounding box center [780, 268] width 3 height 5
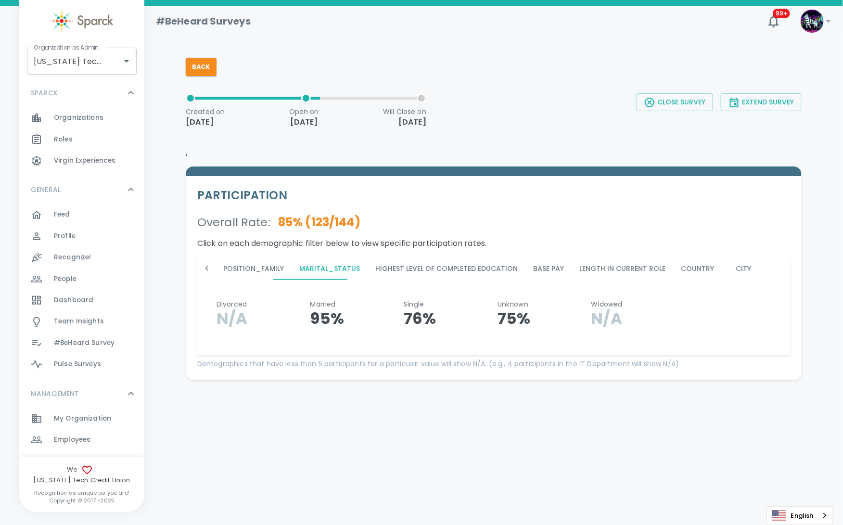
scroll to position [0, 1079]
click at [208, 267] on icon at bounding box center [207, 269] width 10 height 10
click at [209, 266] on icon at bounding box center [207, 269] width 10 height 10
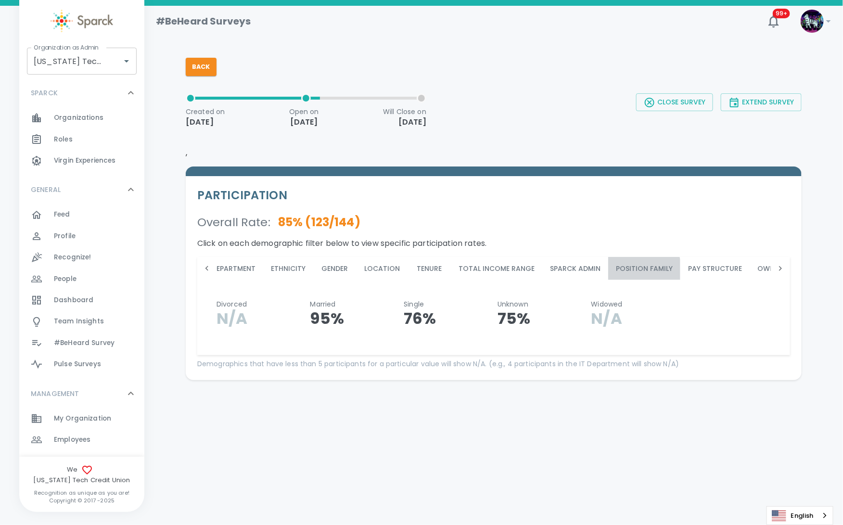
click at [627, 272] on button "Position Family" at bounding box center [644, 268] width 72 height 23
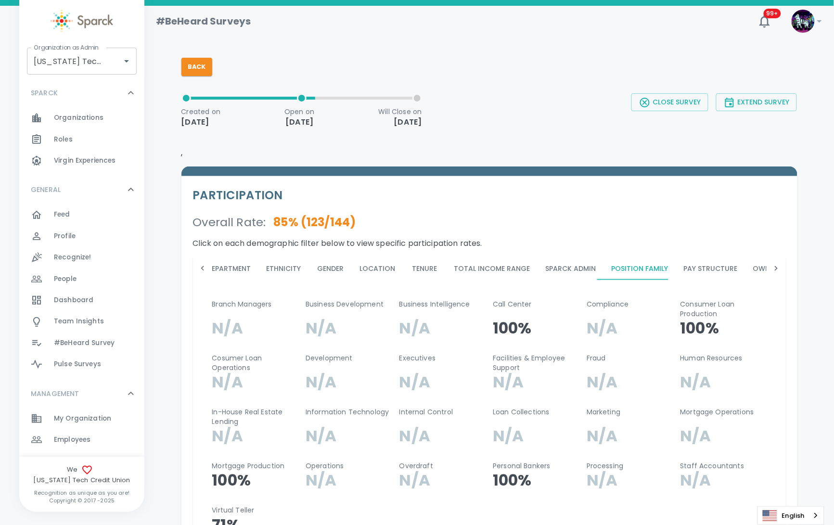
click at [685, 269] on button "Pay Structure" at bounding box center [710, 268] width 69 height 23
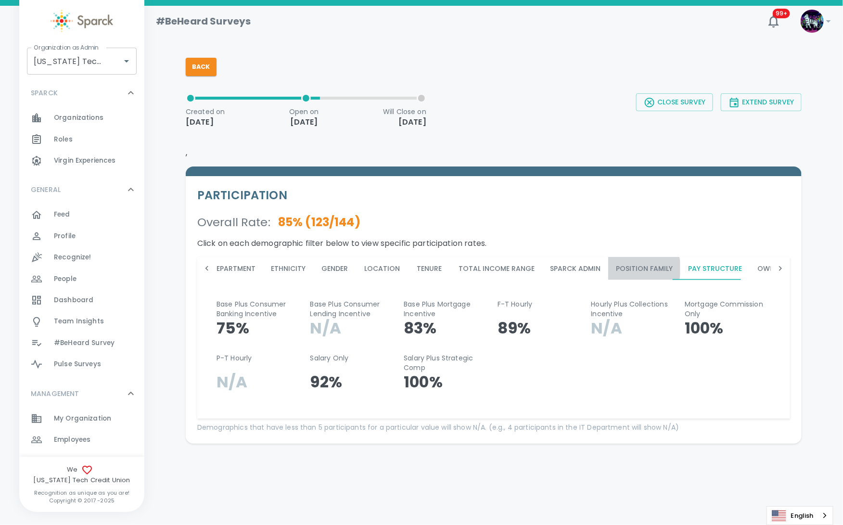
click at [623, 268] on button "Position Family" at bounding box center [644, 268] width 72 height 23
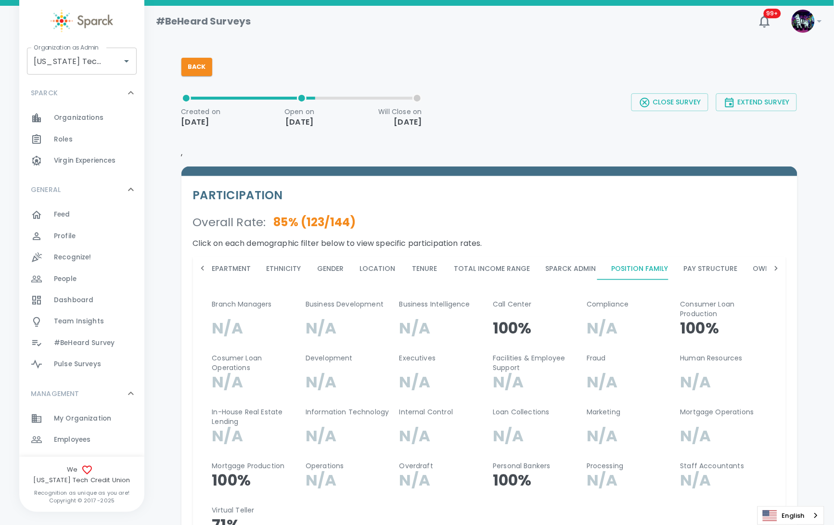
click at [691, 268] on button "Pay Structure" at bounding box center [710, 268] width 69 height 23
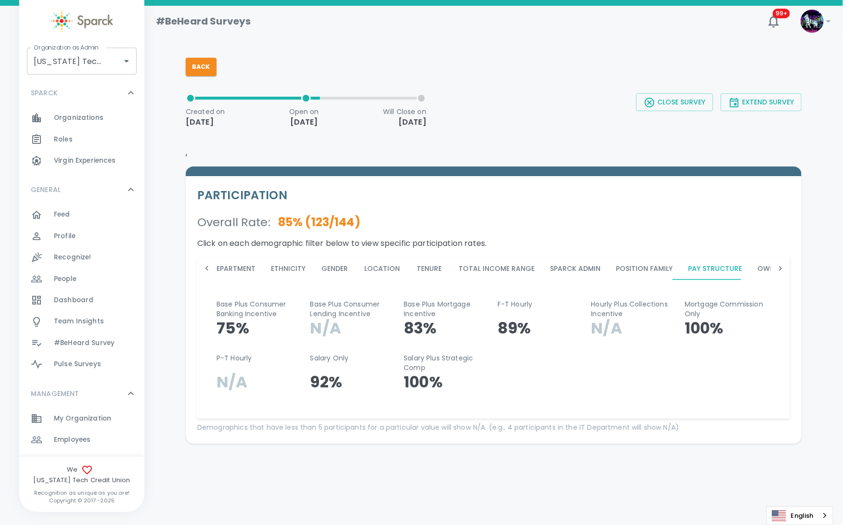
click at [776, 269] on icon at bounding box center [780, 269] width 10 height 10
click at [423, 266] on button "Pay_Structure" at bounding box center [456, 268] width 73 height 23
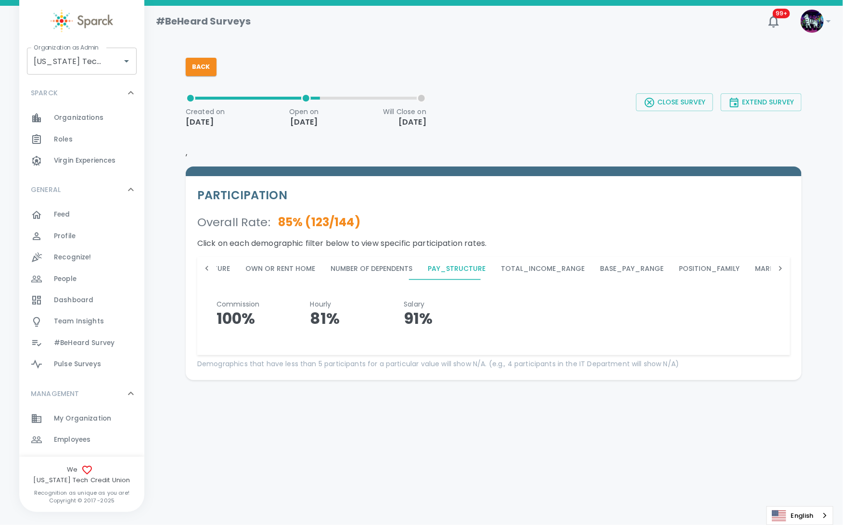
click at [209, 268] on icon at bounding box center [207, 269] width 10 height 10
click at [777, 268] on icon at bounding box center [780, 269] width 10 height 10
click at [780, 272] on icon at bounding box center [780, 269] width 10 height 10
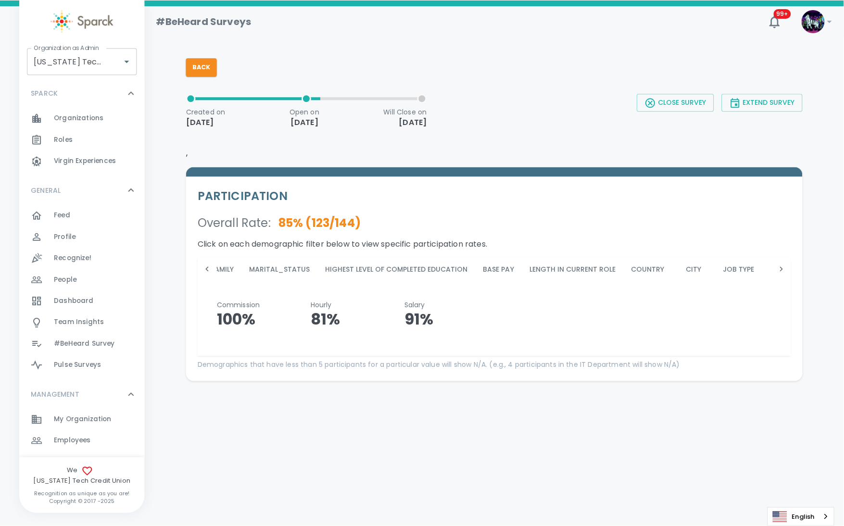
scroll to position [0, 1079]
click at [617, 268] on button "Country" at bounding box center [641, 268] width 49 height 23
click at [666, 268] on button "City" at bounding box center [687, 268] width 43 height 23
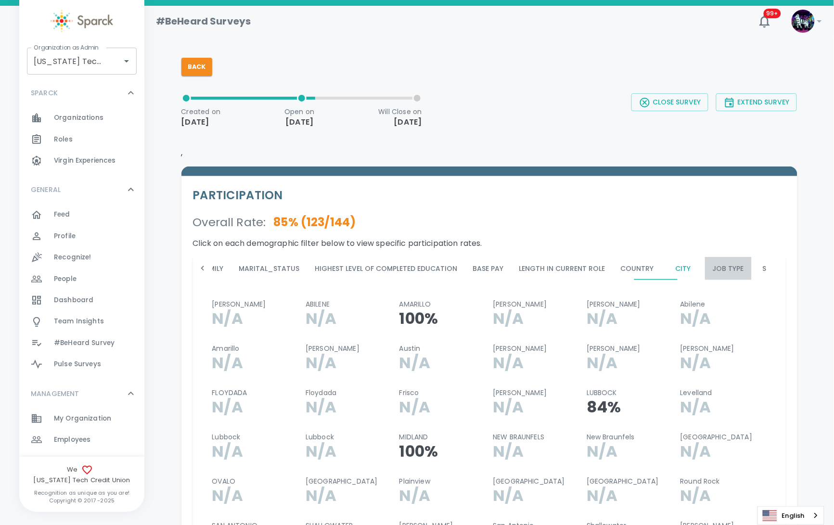
click at [705, 270] on button "Job Type" at bounding box center [728, 268] width 47 height 23
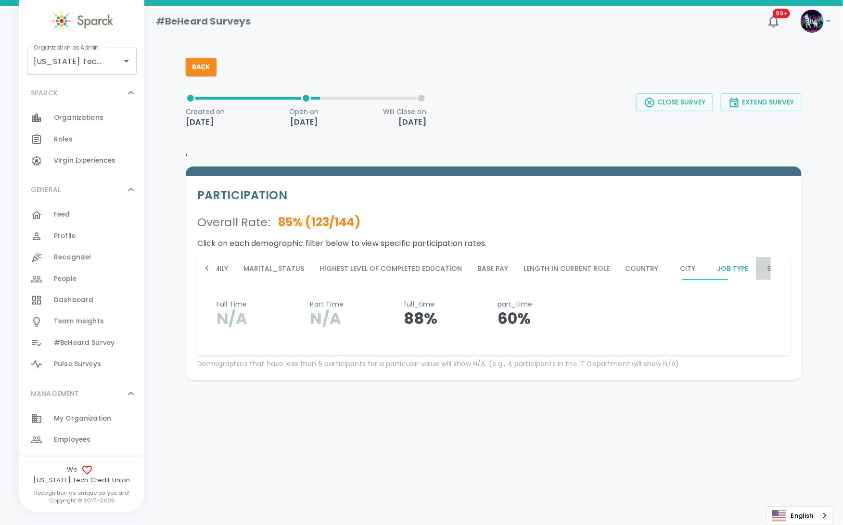
click at [756, 268] on button "State" at bounding box center [777, 268] width 43 height 23
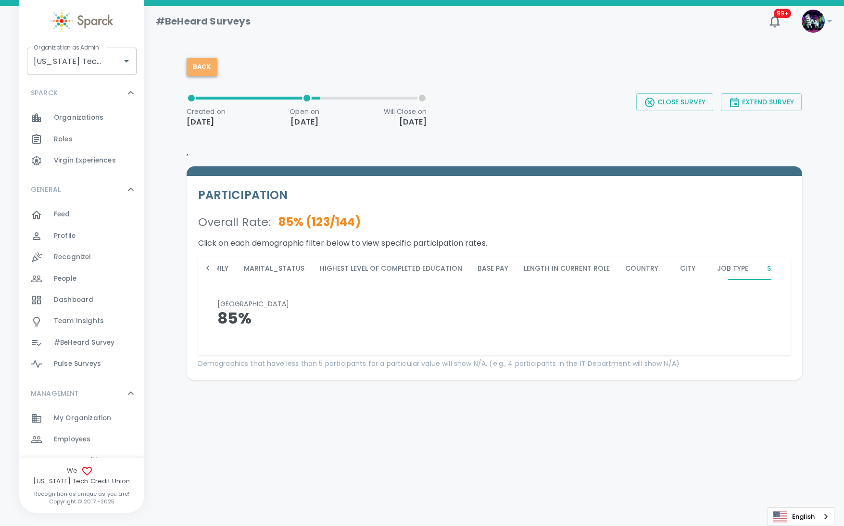
click at [204, 72] on button "Back" at bounding box center [202, 67] width 31 height 18
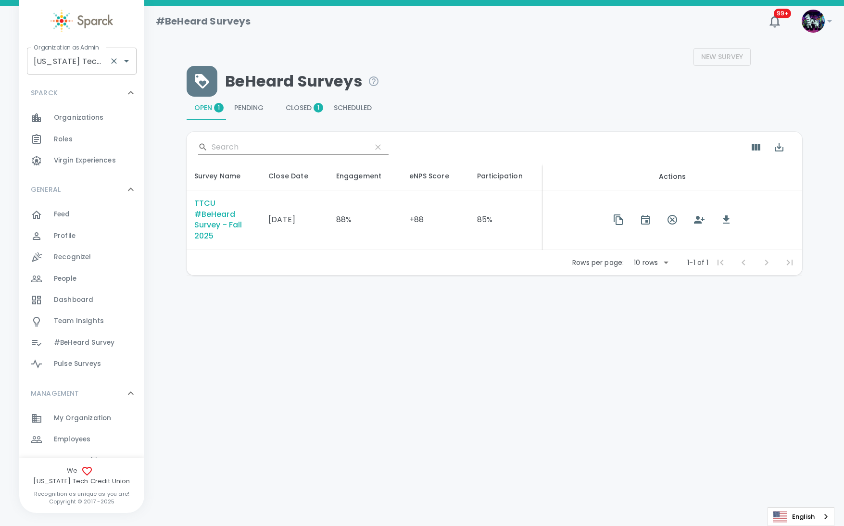
click at [77, 57] on input "Texas Tech Credit Union • 760" at bounding box center [68, 61] width 74 height 18
click at [83, 84] on li "San Francisco Bay Coffee • 1357" at bounding box center [82, 92] width 110 height 29
type input "San Francisco Bay Coffee • 1357"
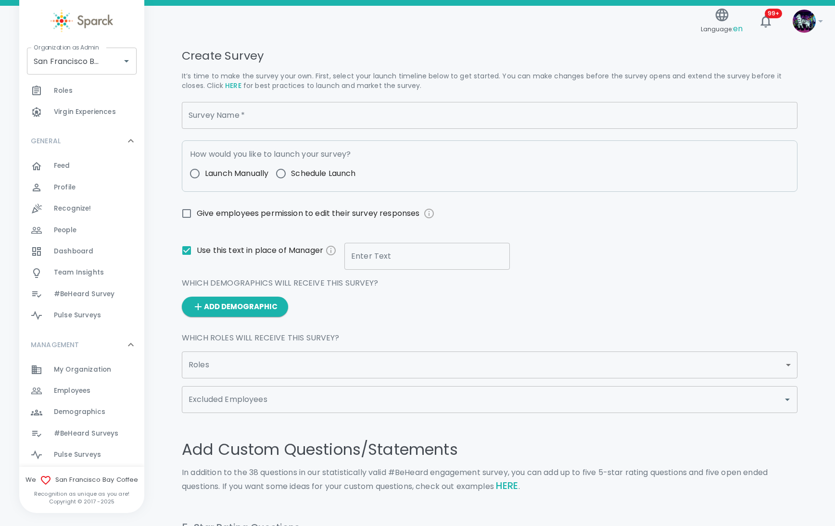
scroll to position [120, 0]
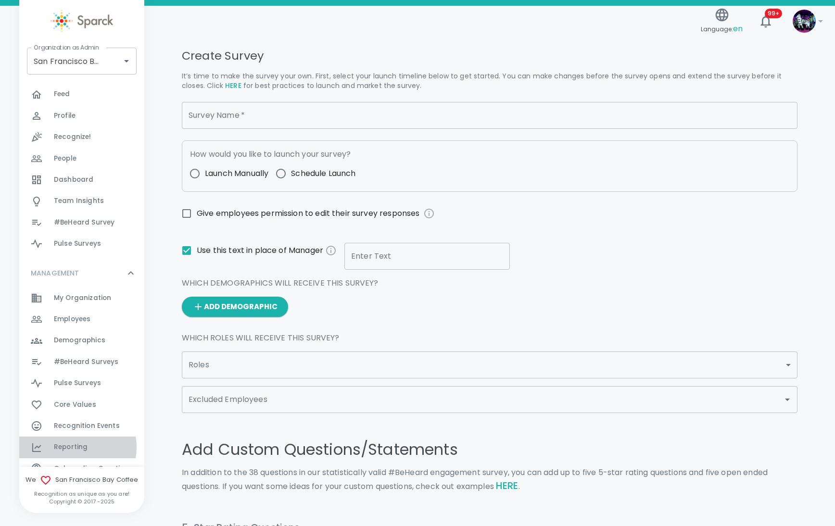
click at [70, 447] on span "Reporting" at bounding box center [71, 448] width 34 height 10
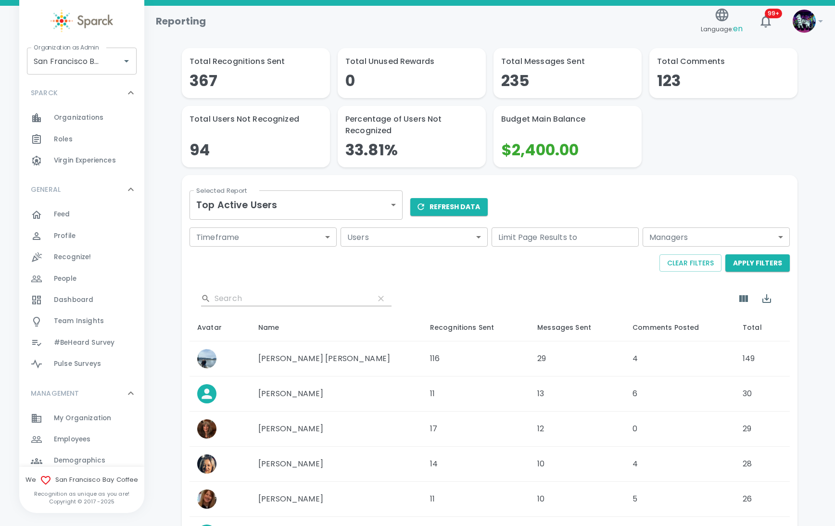
click at [341, 201] on body "Skip Navigation Reporting Language: en 99+ ! Organization as Admin [GEOGRAPHIC_…" at bounding box center [417, 388] width 835 height 776
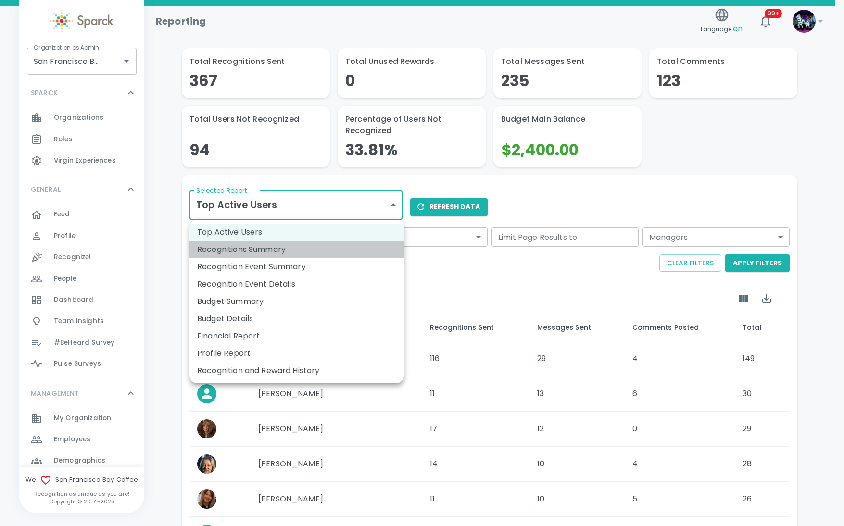
click at [314, 253] on li "Recognitions Summary" at bounding box center [297, 249] width 215 height 17
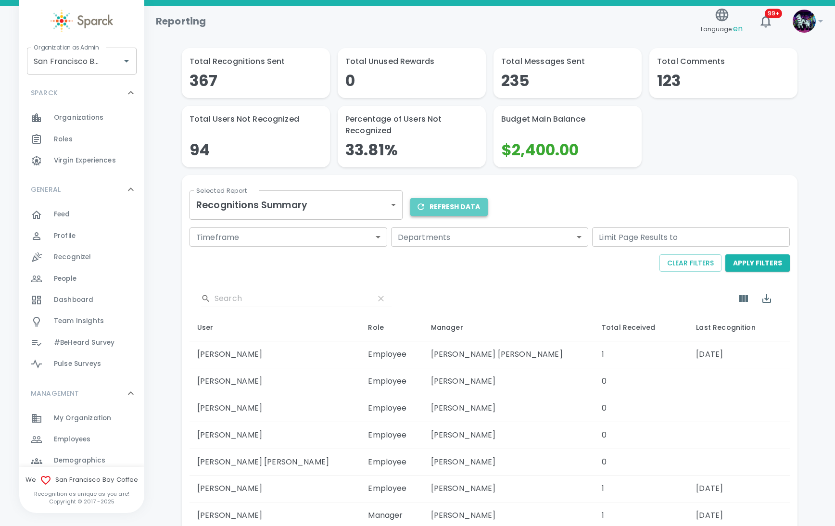
click at [453, 208] on button "Refresh Data" at bounding box center [448, 207] width 77 height 18
click at [763, 298] on icon "Export" at bounding box center [767, 299] width 12 height 12
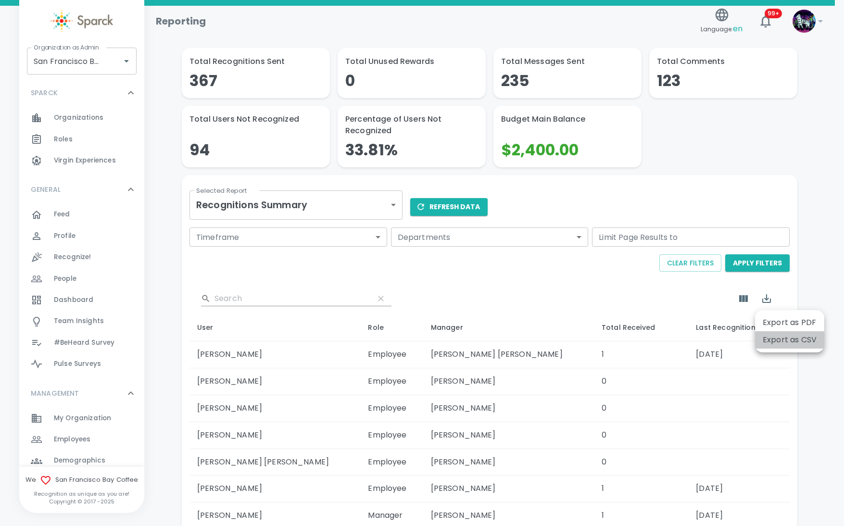
click at [778, 342] on li "Export as CSV" at bounding box center [789, 339] width 69 height 17
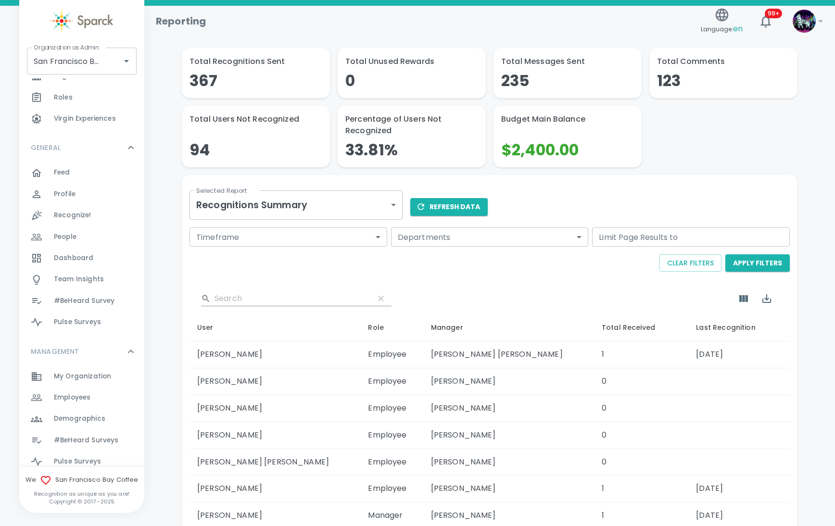
scroll to position [237, 0]
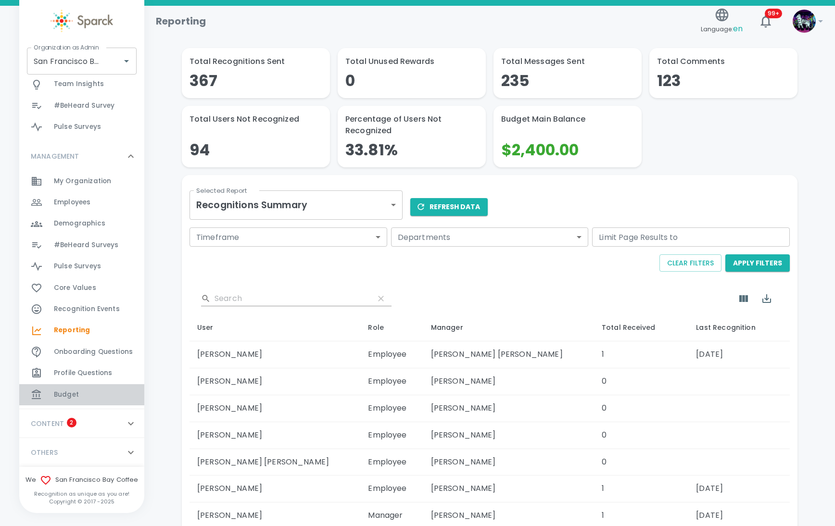
click at [97, 397] on div "Budget 0" at bounding box center [99, 394] width 90 height 13
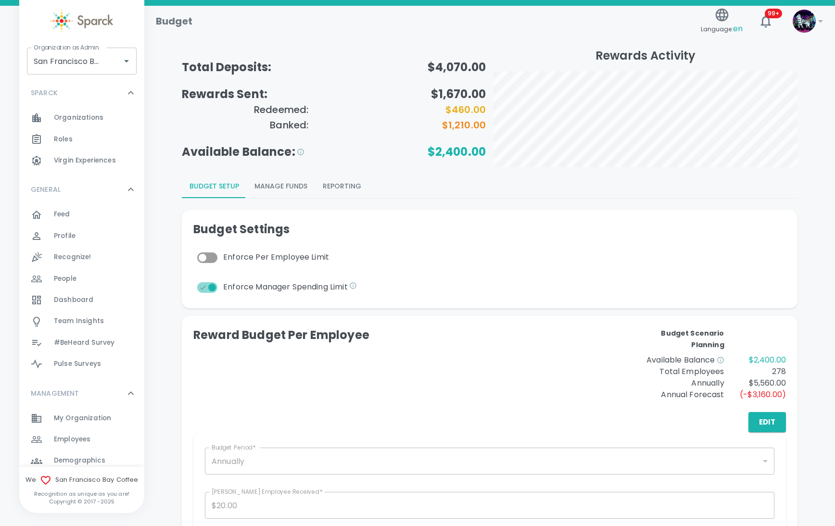
click at [80, 433] on span "Employees 0" at bounding box center [72, 439] width 37 height 13
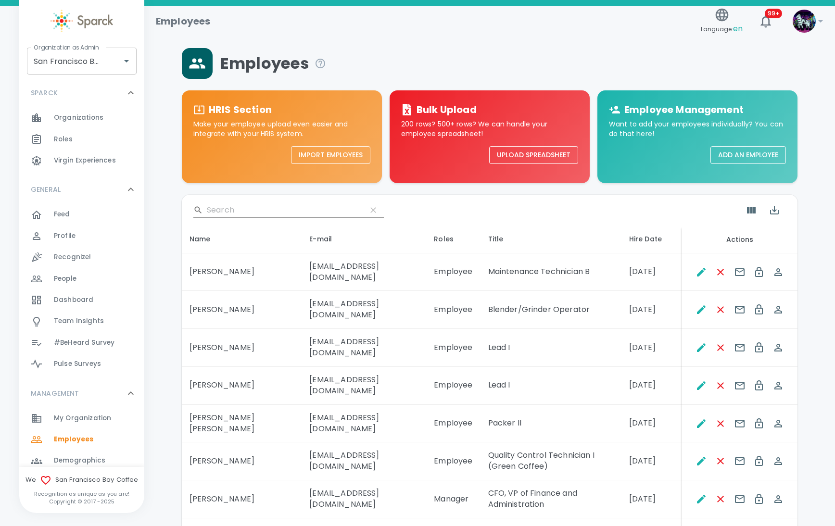
click at [262, 208] on input "Search" at bounding box center [283, 210] width 152 height 15
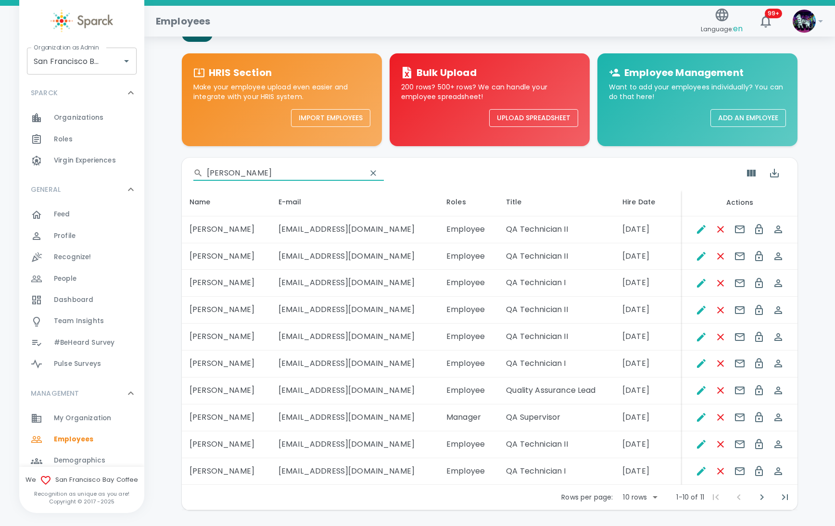
scroll to position [71, 0]
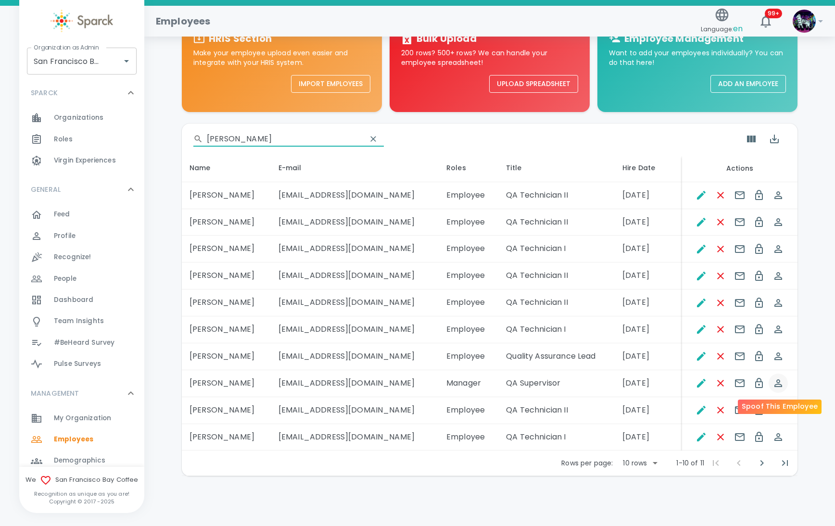
type input "[PERSON_NAME]"
click at [778, 384] on icon "Spoof This Employee" at bounding box center [778, 384] width 8 height 8
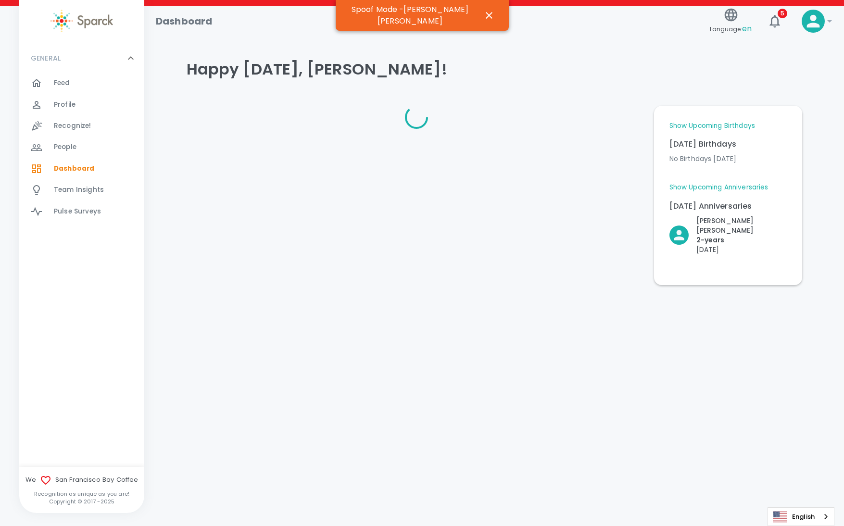
click at [93, 106] on div "Profile 0" at bounding box center [99, 104] width 90 height 13
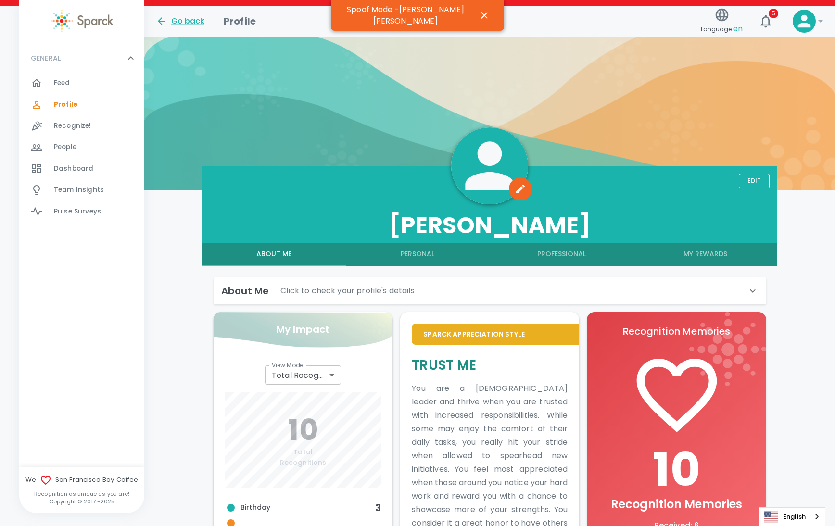
click at [714, 251] on button "My Rewards" at bounding box center [706, 254] width 144 height 23
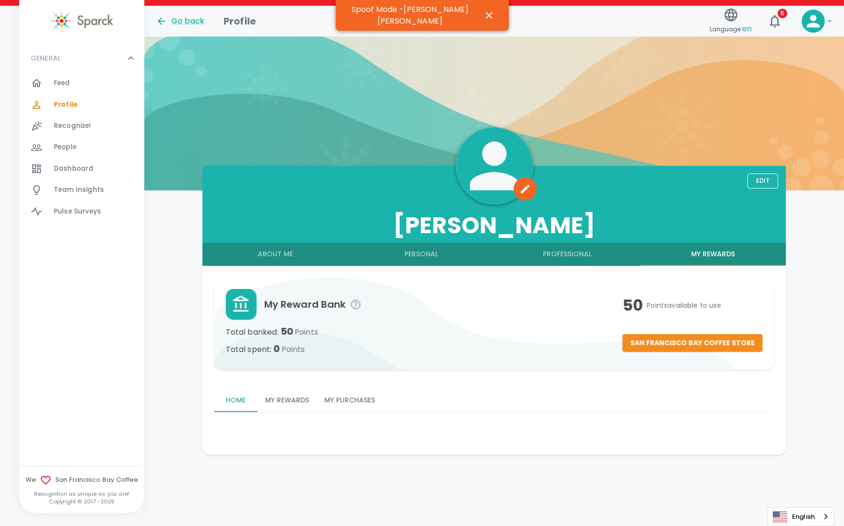
click at [288, 394] on button "My Rewards" at bounding box center [286, 400] width 59 height 23
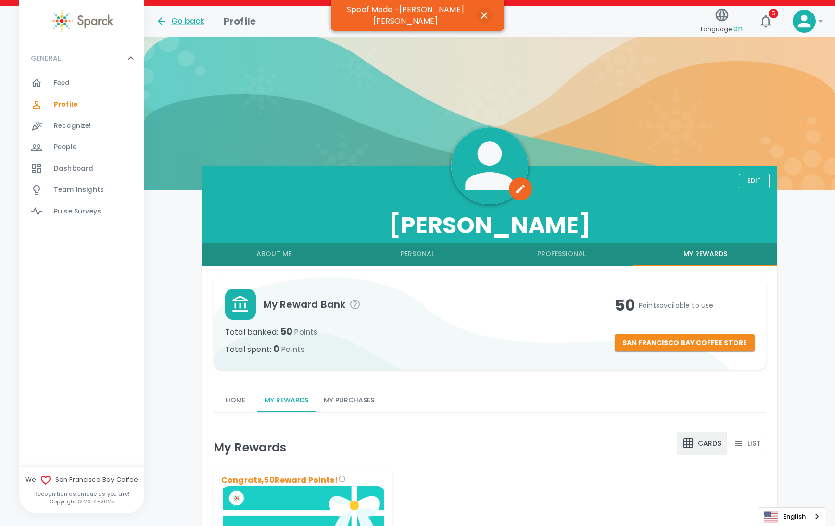
click at [481, 12] on icon "button" at bounding box center [484, 15] width 7 height 7
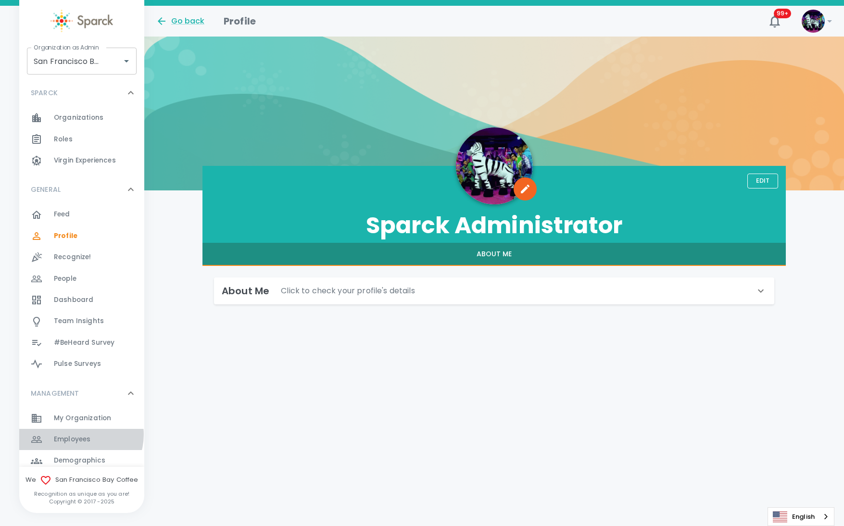
click at [80, 435] on span "Employees" at bounding box center [72, 440] width 37 height 10
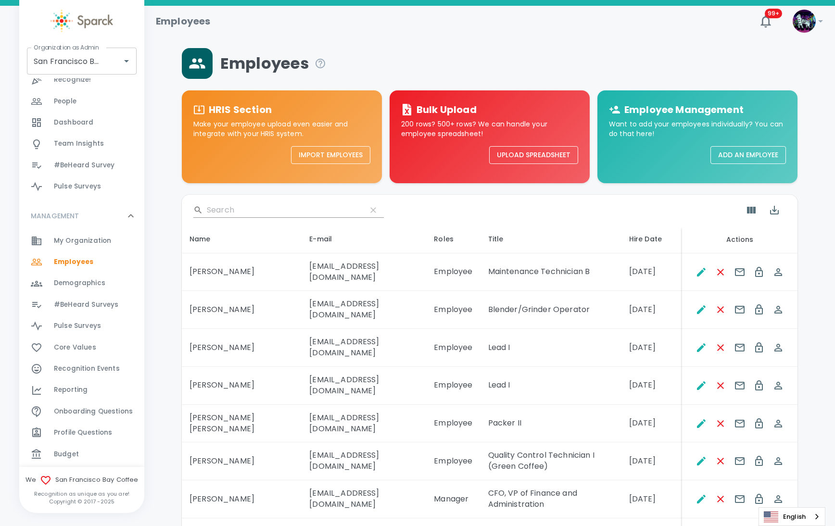
scroll to position [180, 0]
click at [89, 384] on div "Reporting 0" at bounding box center [99, 387] width 90 height 13
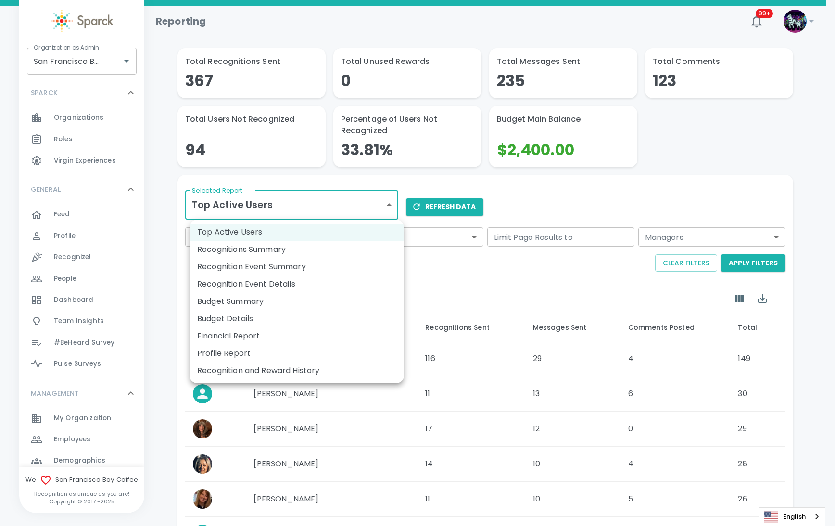
click at [308, 203] on body "Skip Navigation Reporting 99+ ! Organization as Admin San Francisco Bay Coffee …" at bounding box center [417, 388] width 835 height 776
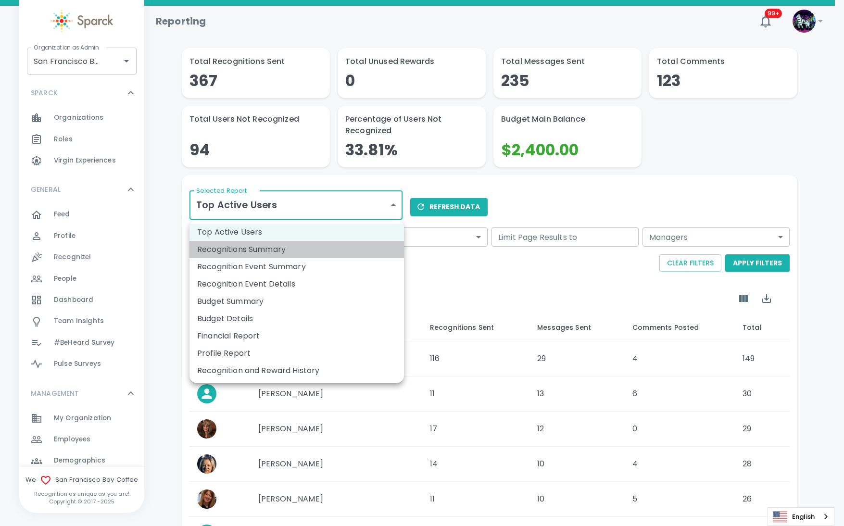
click at [313, 250] on li "Recognitions Summary" at bounding box center [297, 249] width 215 height 17
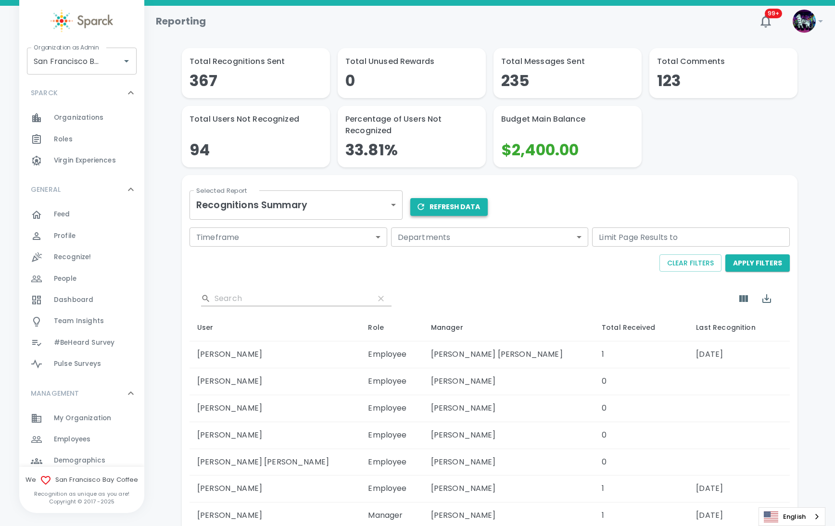
click at [472, 207] on button "Refresh Data" at bounding box center [448, 207] width 77 height 18
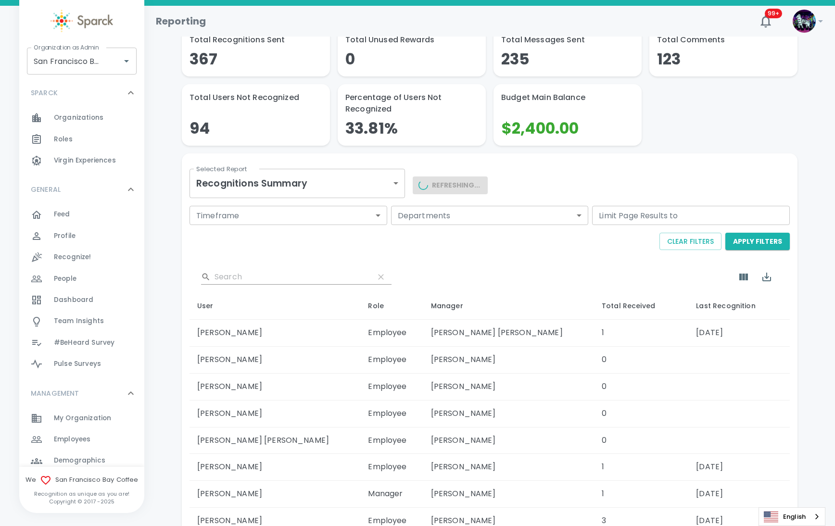
scroll to position [167, 0]
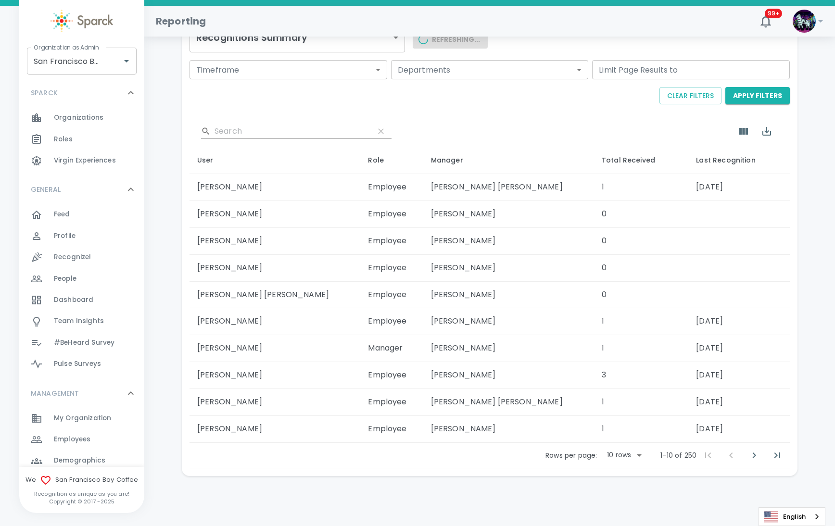
click at [621, 449] on body "Skip Navigation Reporting 99+ ! Organization as Admin San Francisco Bay Coffee …" at bounding box center [417, 180] width 835 height 694
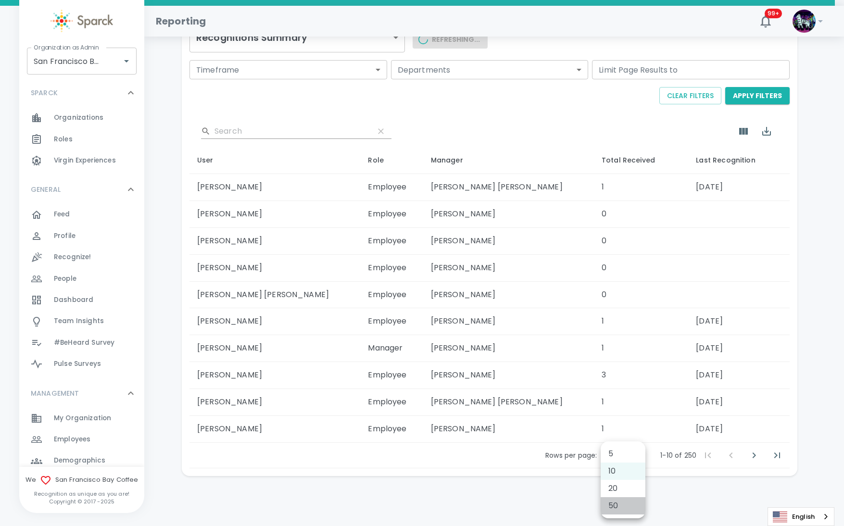
click at [612, 504] on li "50" at bounding box center [623, 505] width 45 height 17
type input "50"
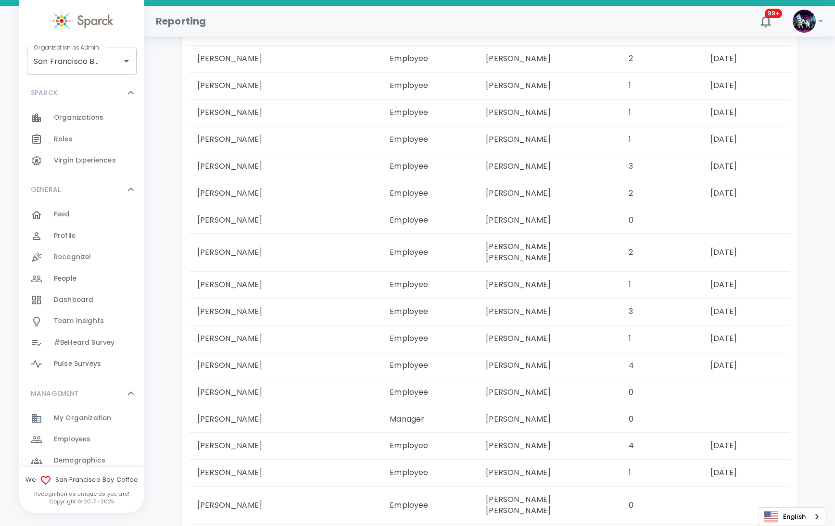
scroll to position [1243, 0]
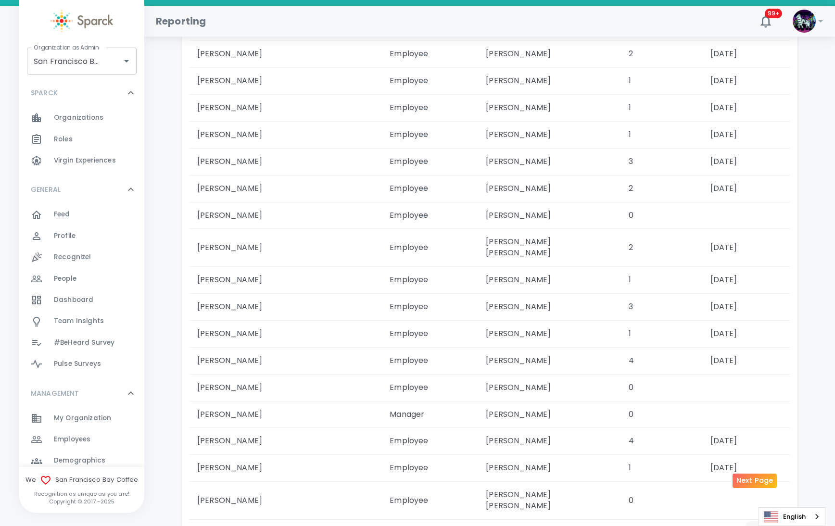
click at [757, 526] on icon "Next Page" at bounding box center [755, 533] width 12 height 12
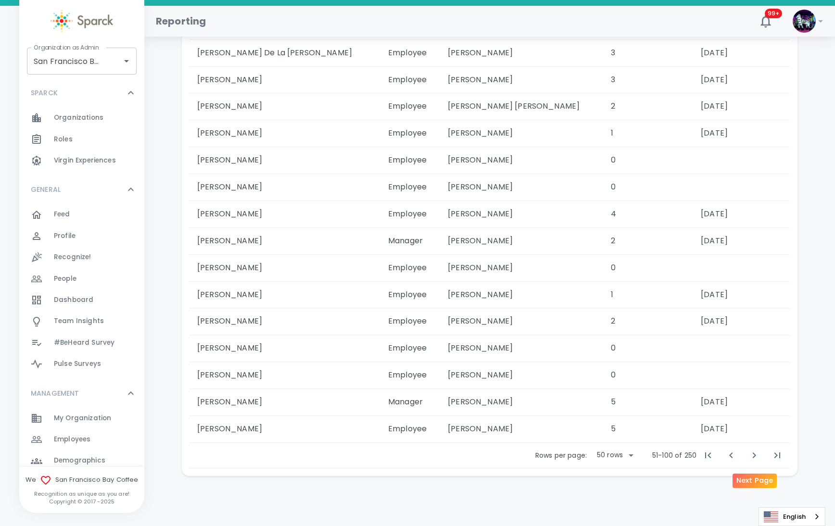
click at [757, 457] on icon "Next Page" at bounding box center [755, 456] width 12 height 12
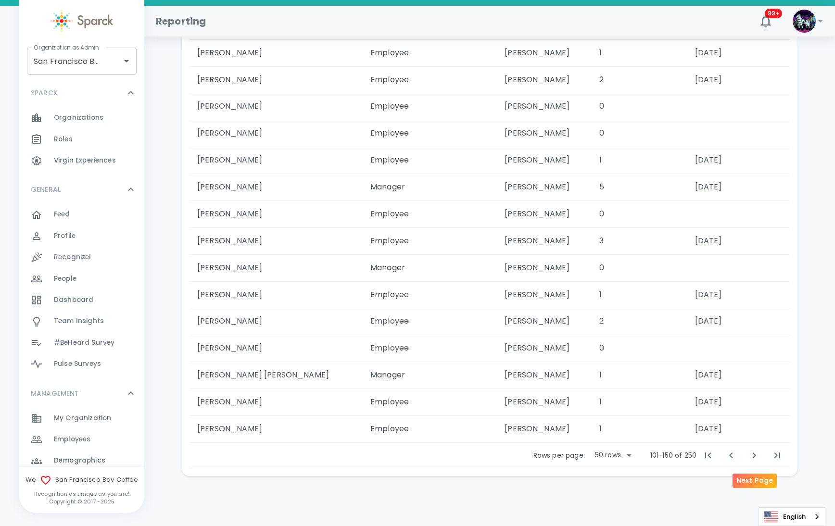
click at [757, 457] on icon "Next Page" at bounding box center [755, 456] width 12 height 12
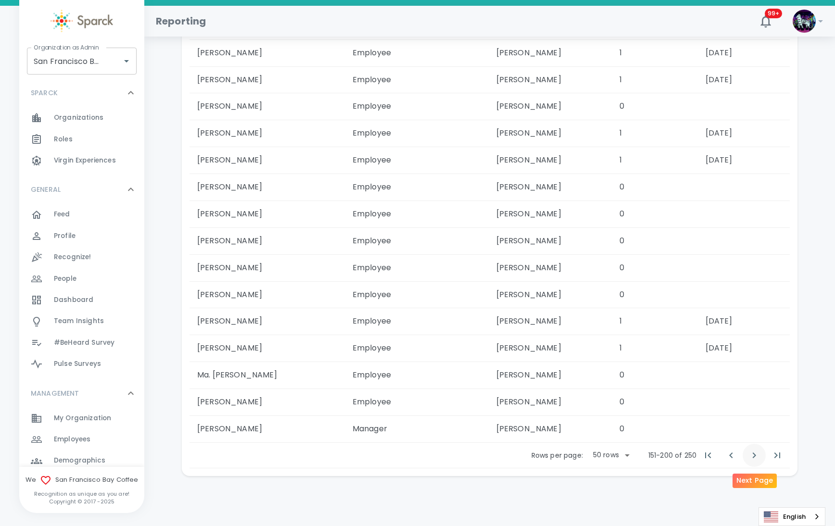
click at [757, 457] on icon "Next Page" at bounding box center [755, 456] width 12 height 12
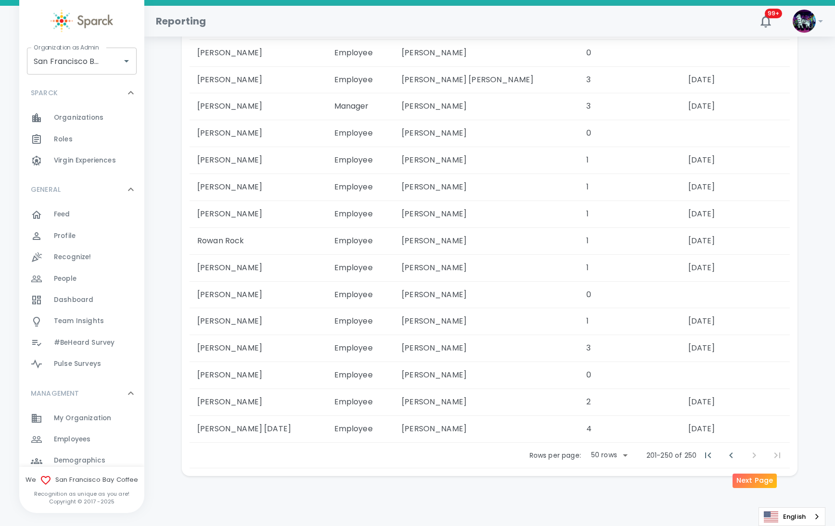
click at [757, 457] on span "Next Page" at bounding box center [754, 455] width 23 height 23
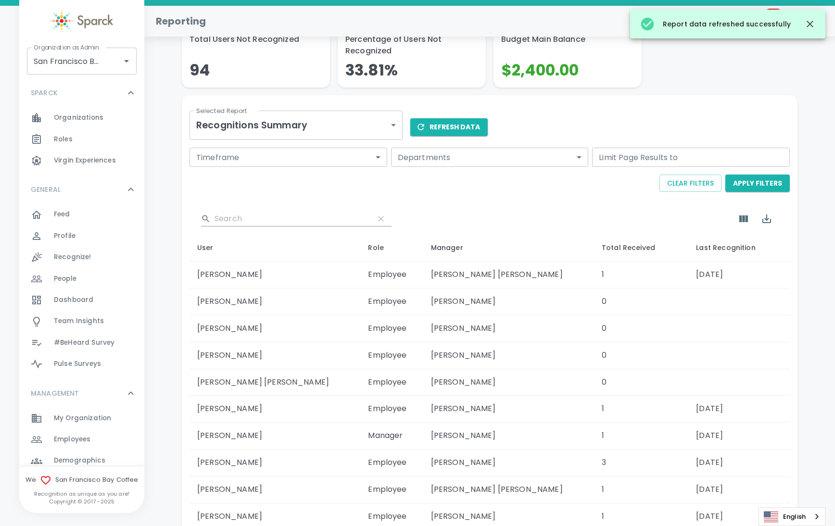
scroll to position [167, 0]
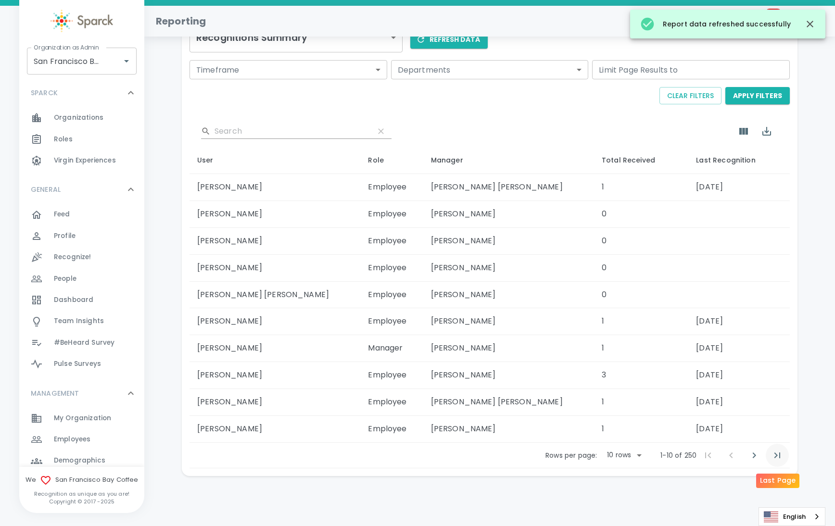
click at [778, 451] on icon "Last Page" at bounding box center [778, 456] width 12 height 12
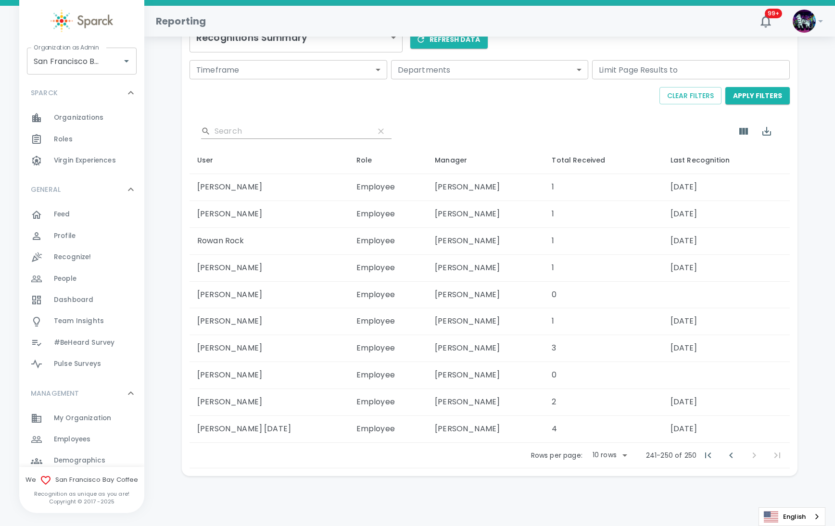
click at [229, 130] on div "​" at bounding box center [490, 131] width 600 height 31
click at [229, 134] on input "Search" at bounding box center [291, 131] width 152 height 15
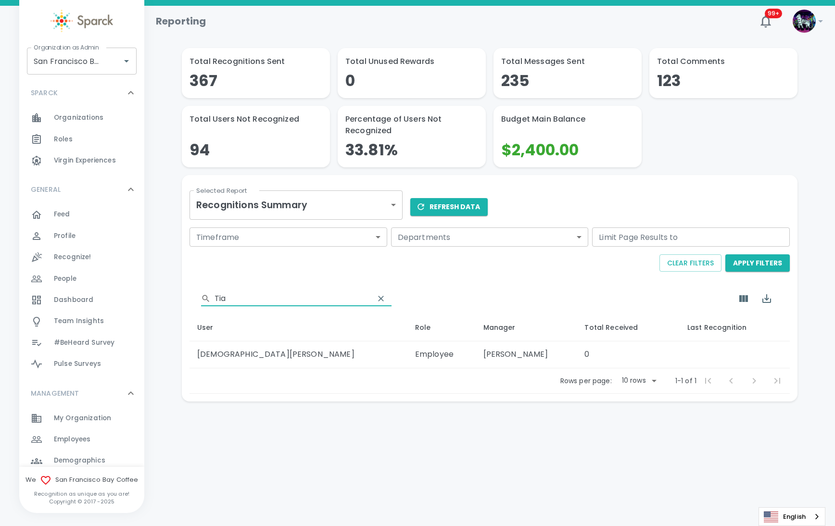
scroll to position [0, 0]
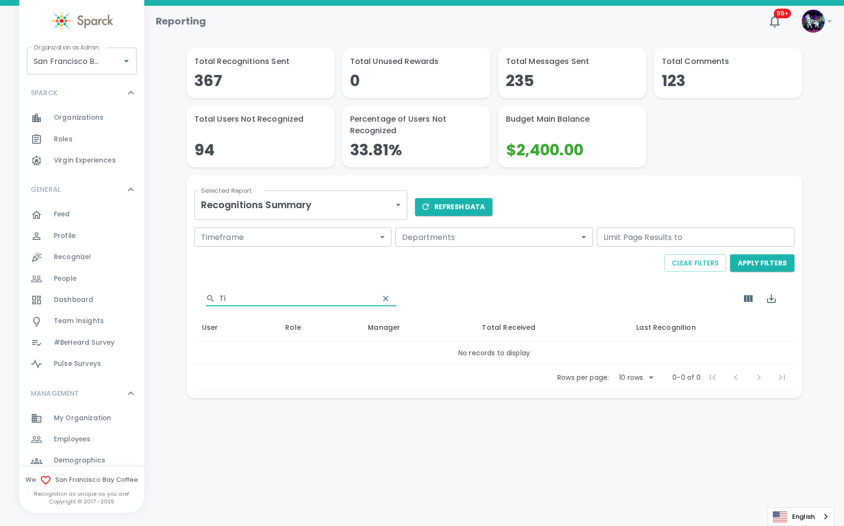
type input "T"
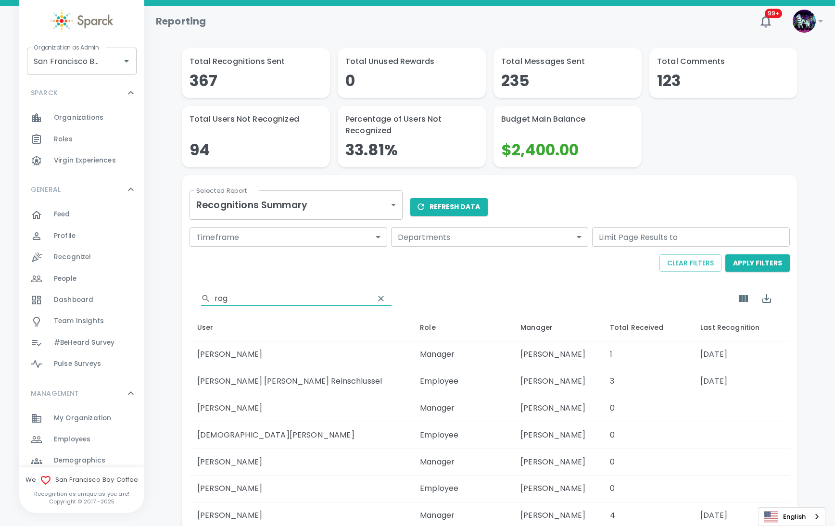
type input "rog"
click at [388, 278] on div "Timeframe ​ Timeframe Departments ​ Departments Limit Page Results to Limit Pag…" at bounding box center [488, 252] width 604 height 56
click at [388, 281] on div "​ rog User Role Manager Total Received Last Recognition Albert Troutman Manager…" at bounding box center [488, 457] width 604 height 356
click at [766, 304] on icon "Export" at bounding box center [767, 299] width 12 height 12
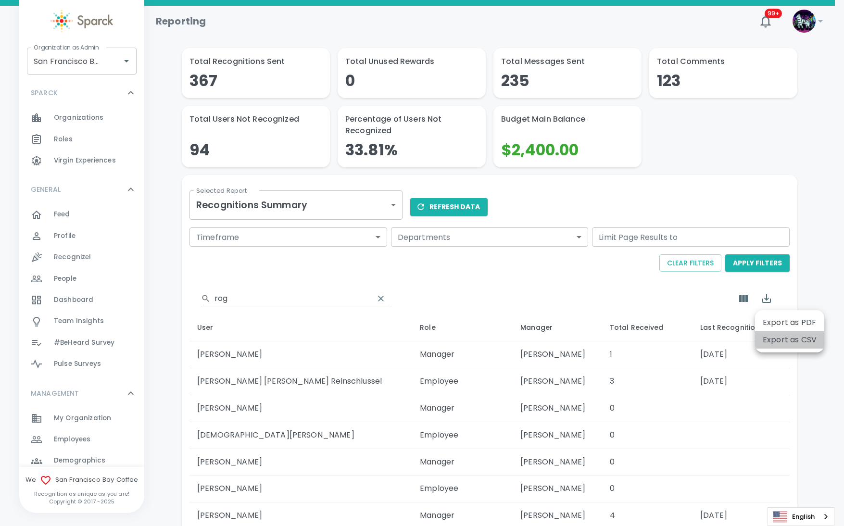
click at [773, 338] on li "Export as CSV" at bounding box center [789, 339] width 69 height 17
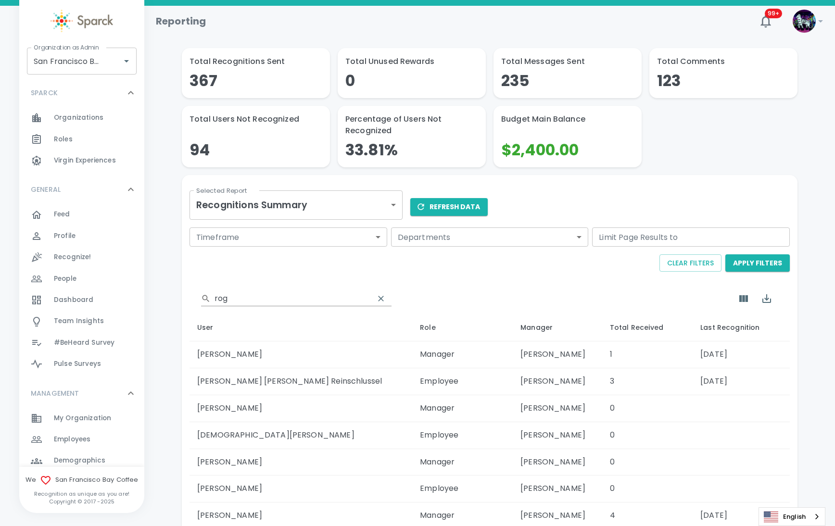
click at [422, 280] on div "​ rog User Role Manager Total Received Last Recognition Albert Troutman Manager…" at bounding box center [488, 457] width 604 height 356
click at [444, 214] on button "Refresh Data" at bounding box center [448, 207] width 77 height 18
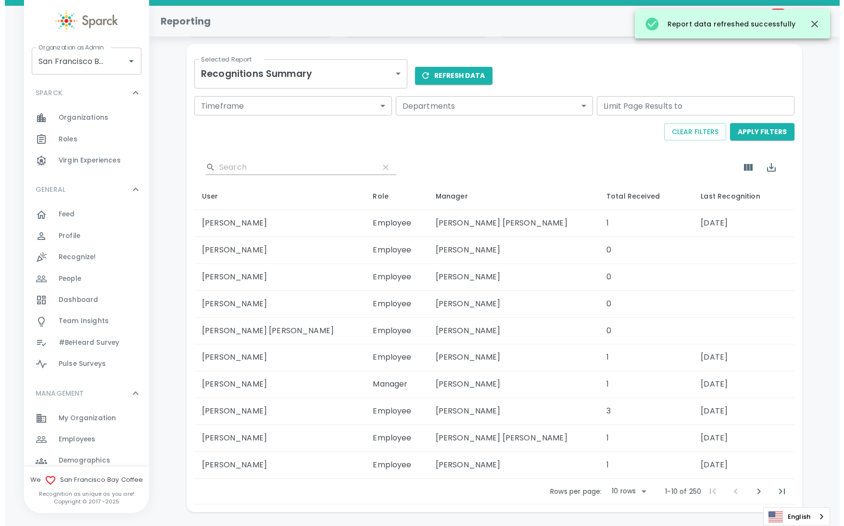
scroll to position [167, 0]
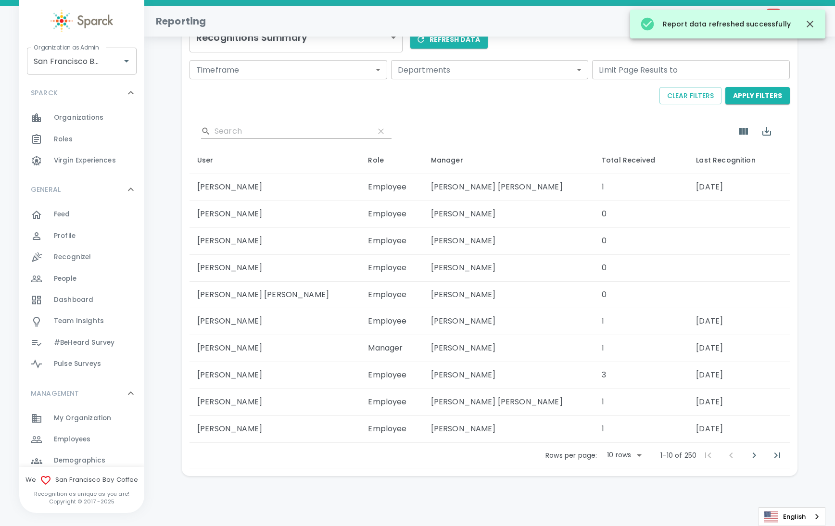
click at [625, 457] on body "Skip Navigation Reporting 99+ ! Organization as Admin San Francisco Bay Coffee …" at bounding box center [417, 180] width 835 height 694
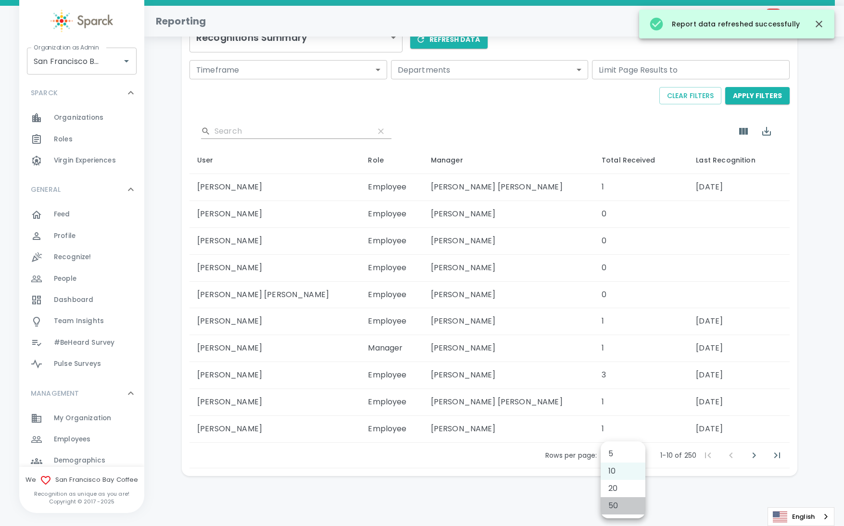
click at [615, 502] on li "50" at bounding box center [623, 505] width 45 height 17
type input "50"
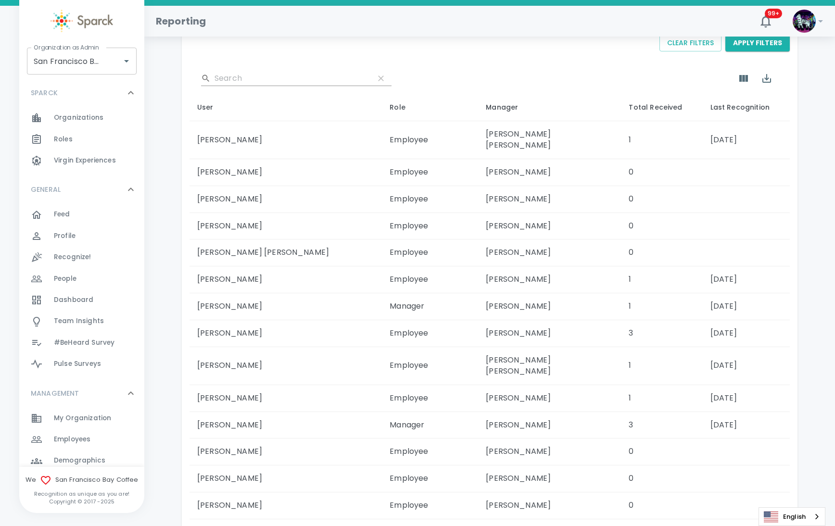
scroll to position [0, 0]
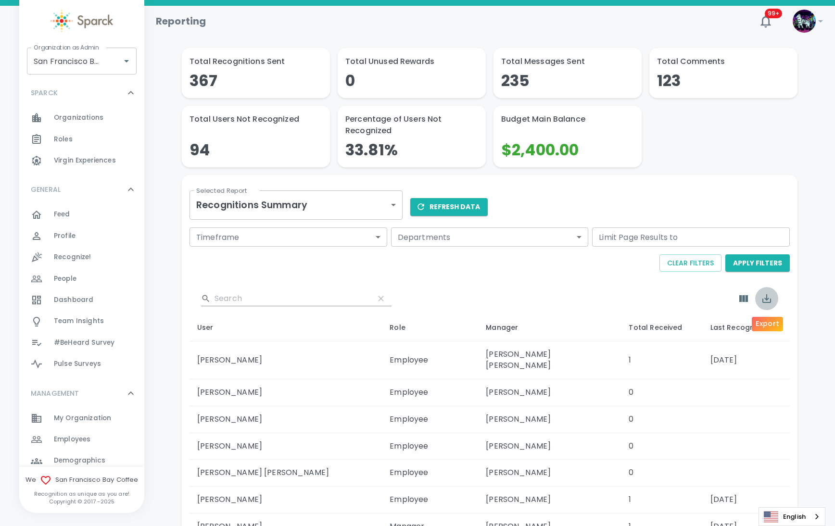
click at [766, 306] on button "Export" at bounding box center [766, 298] width 23 height 23
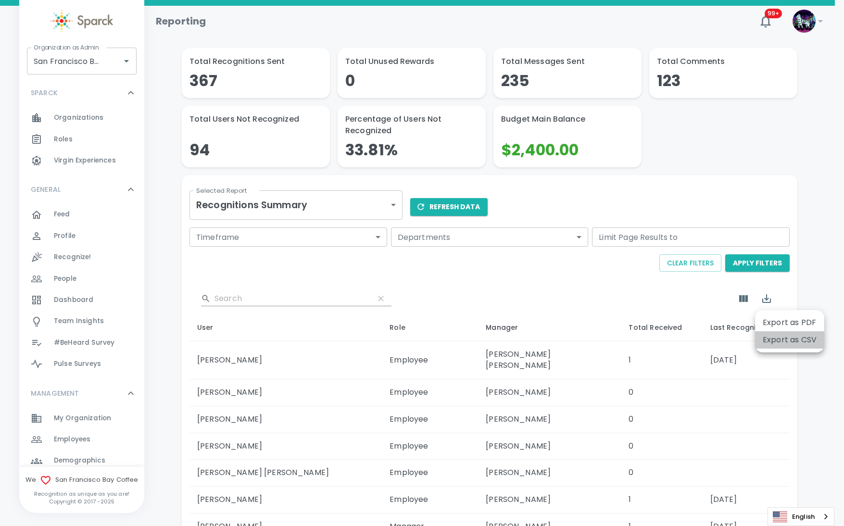
click at [784, 340] on li "Export as CSV" at bounding box center [789, 339] width 69 height 17
